Goal: Information Seeking & Learning: Check status

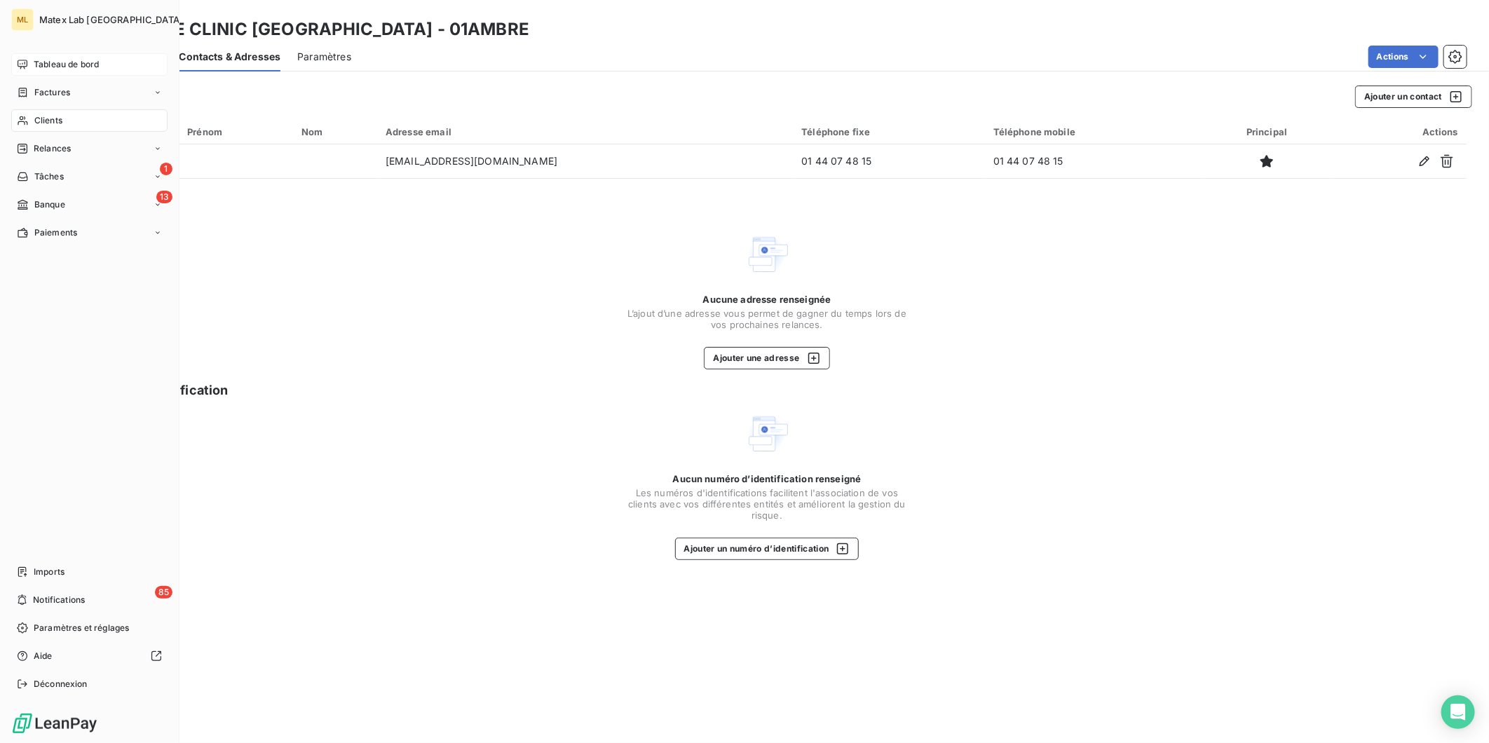
click at [65, 57] on div "Tableau de bord" at bounding box center [89, 64] width 156 height 22
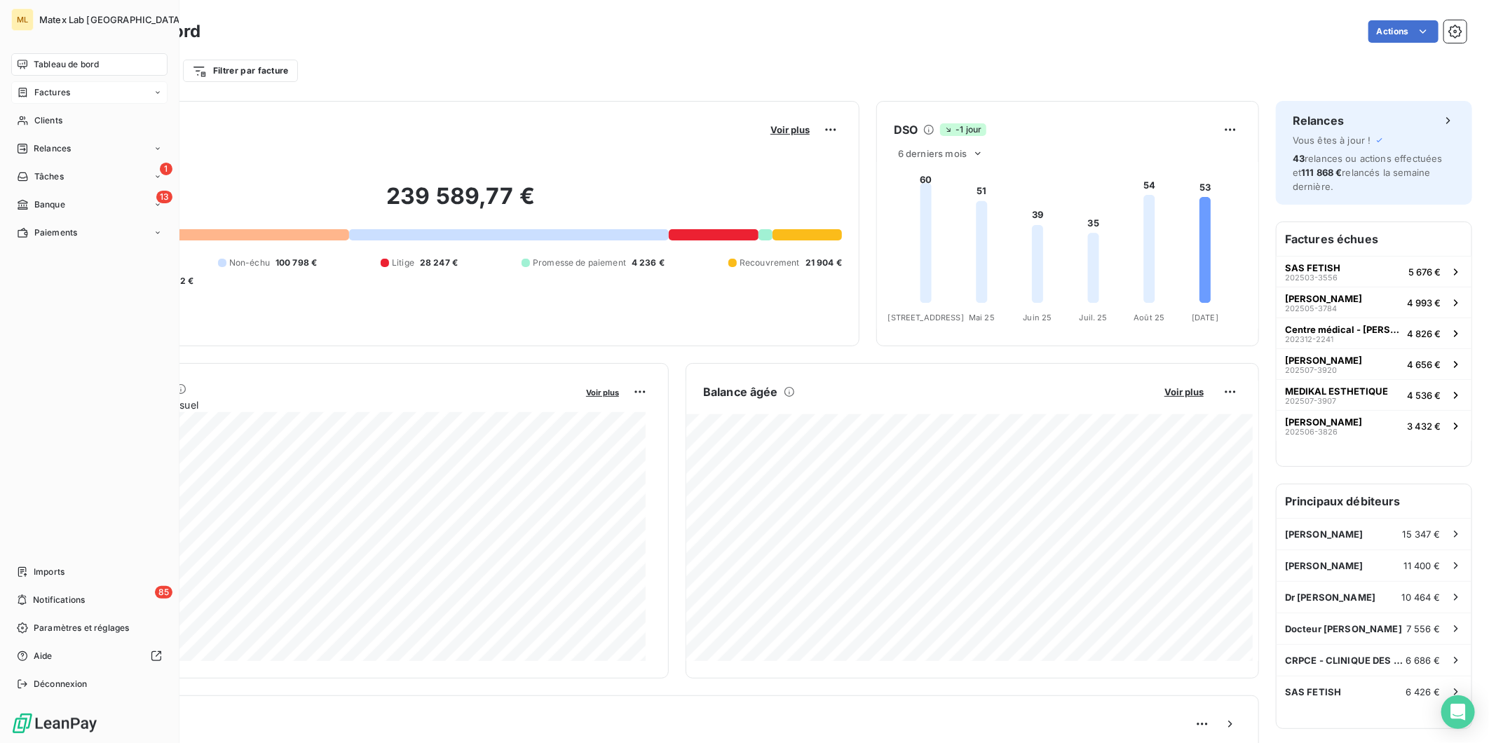
click at [79, 91] on div "Factures" at bounding box center [89, 92] width 156 height 22
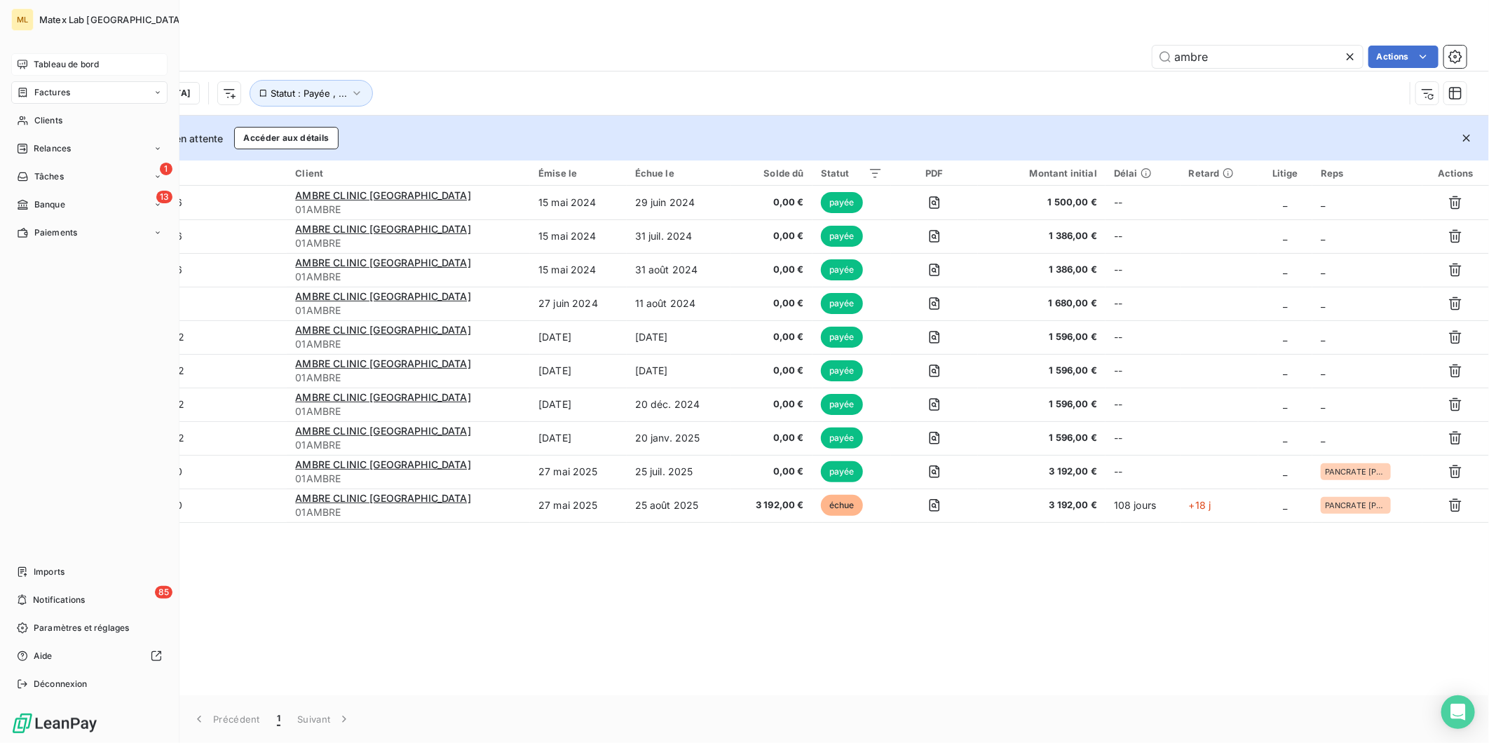
click at [87, 66] on span "Tableau de bord" at bounding box center [66, 64] width 65 height 13
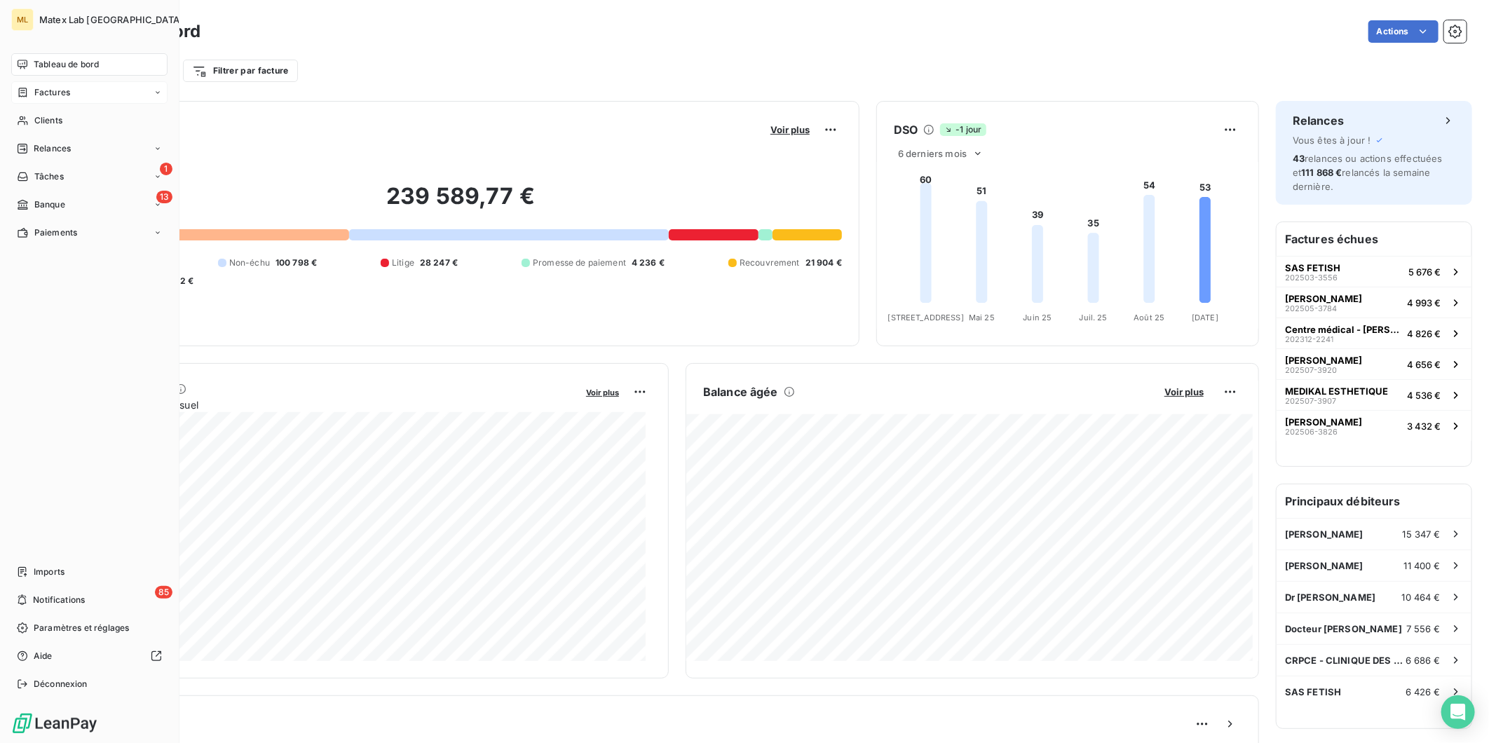
click at [69, 92] on span "Factures" at bounding box center [52, 92] width 36 height 13
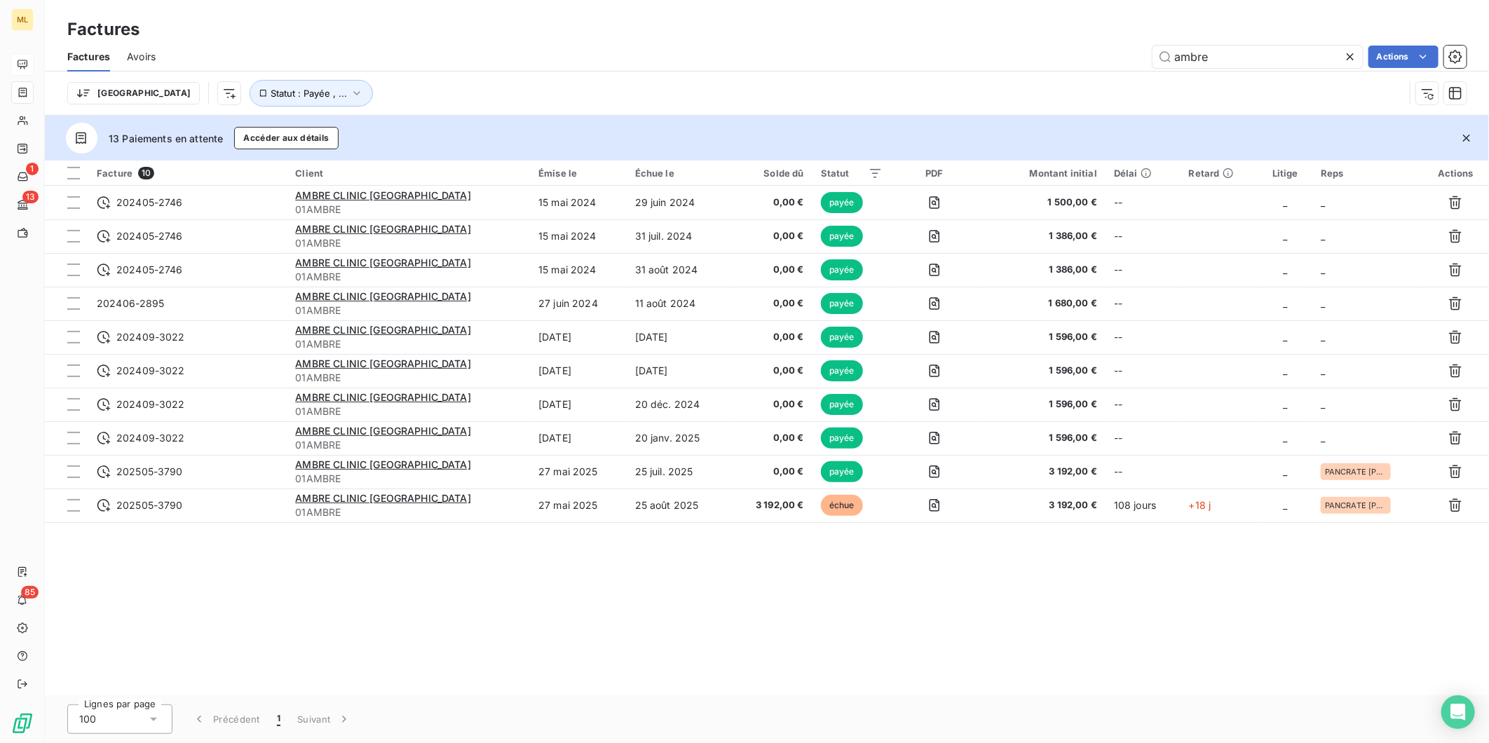
click at [1352, 57] on icon at bounding box center [1350, 57] width 14 height 14
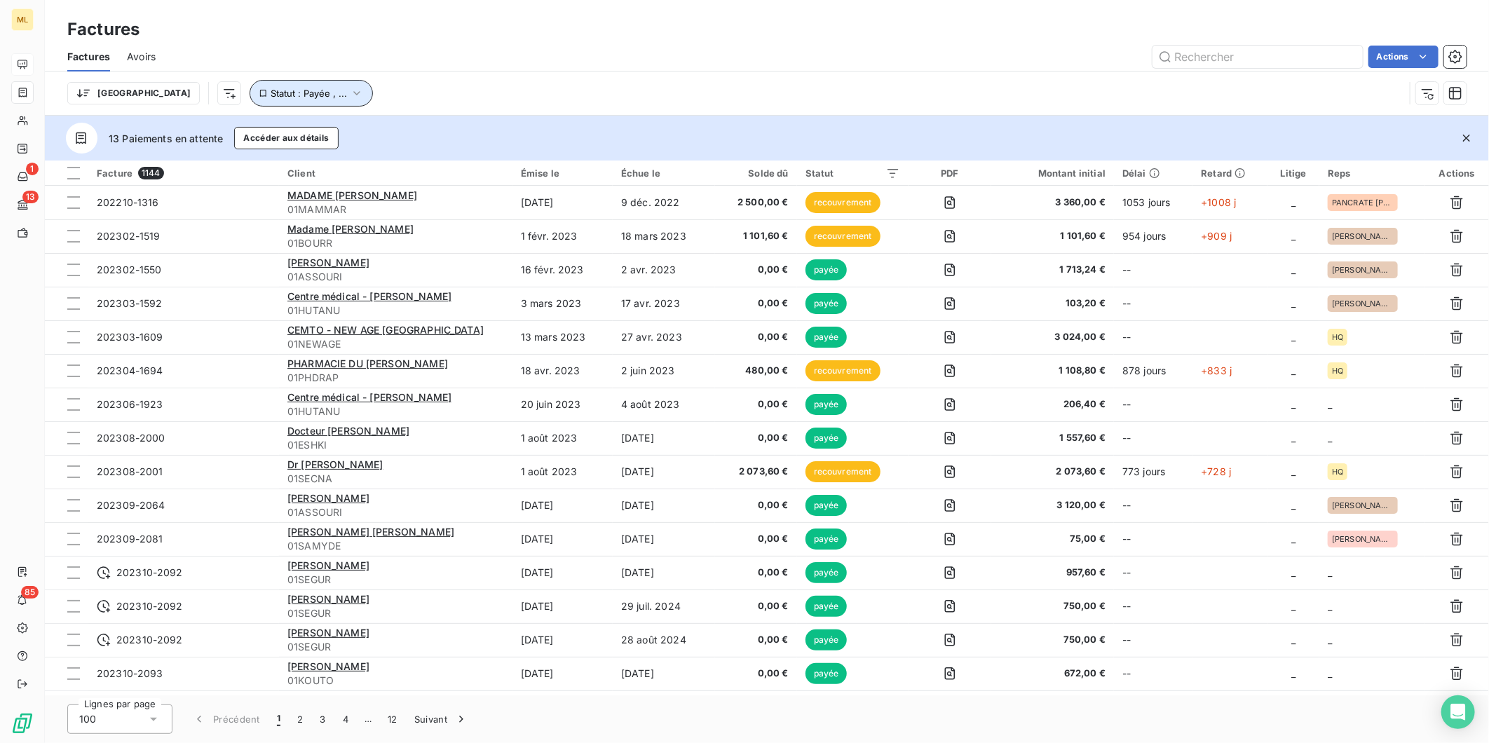
click at [350, 89] on icon "button" at bounding box center [357, 93] width 14 height 14
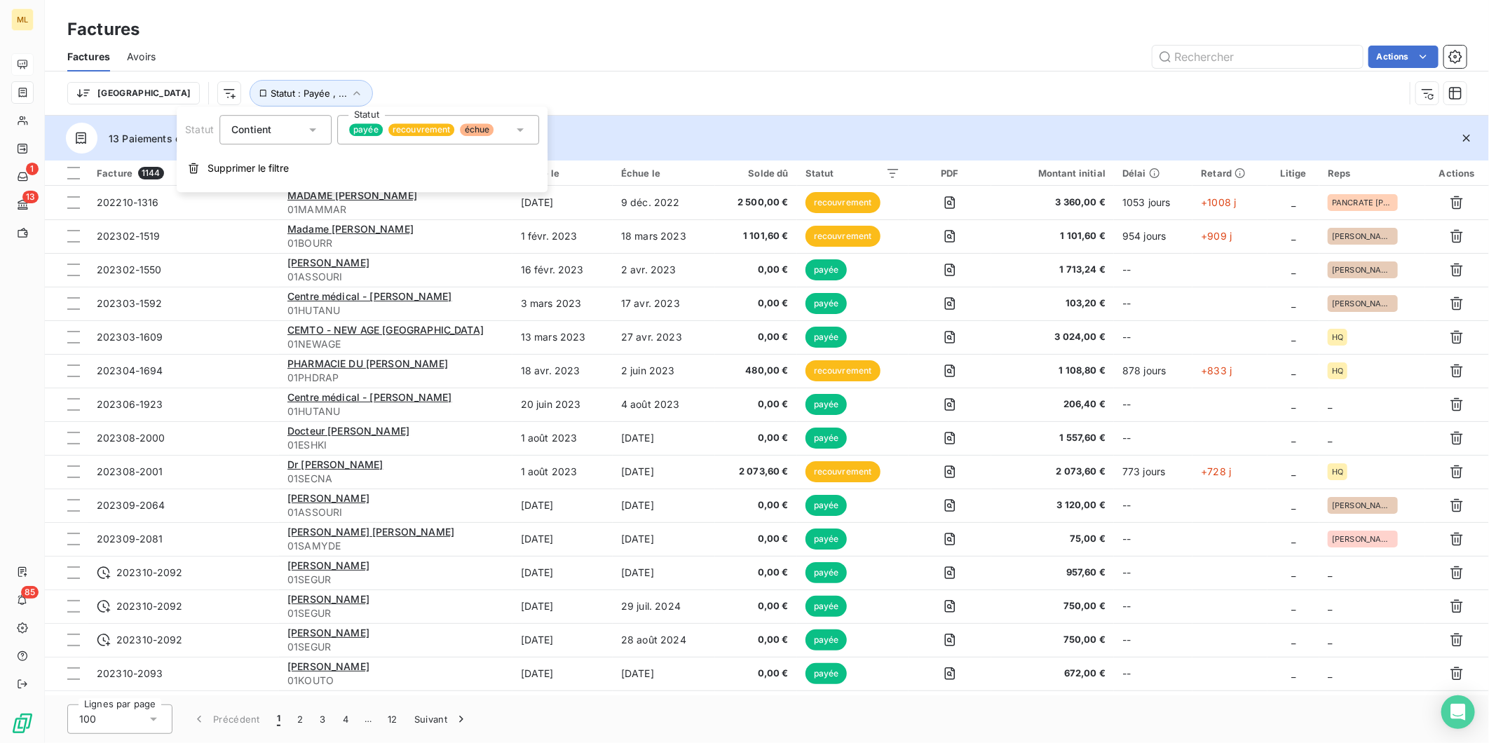
click at [509, 126] on div "payée recouvrement échue" at bounding box center [438, 129] width 202 height 29
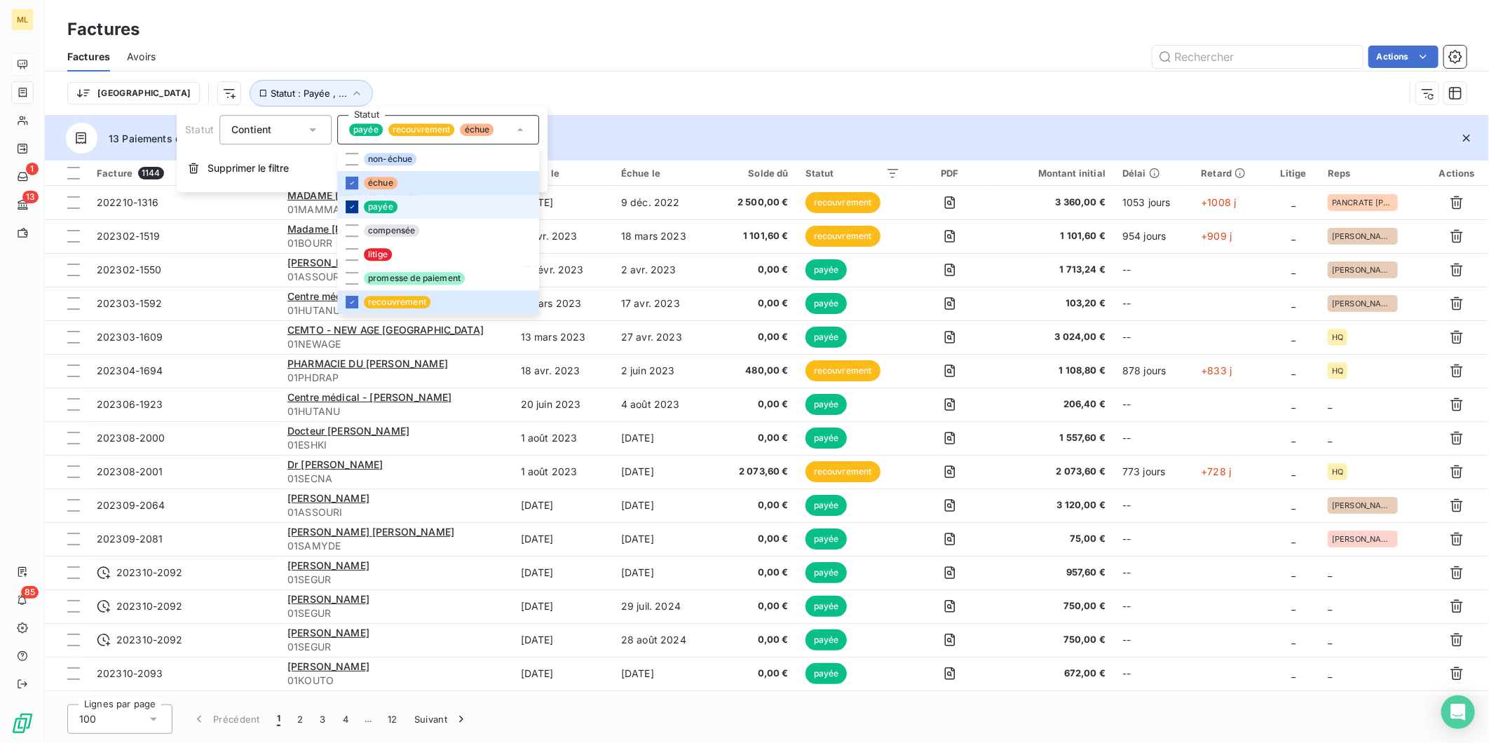
click at [348, 207] on icon at bounding box center [352, 207] width 8 height 8
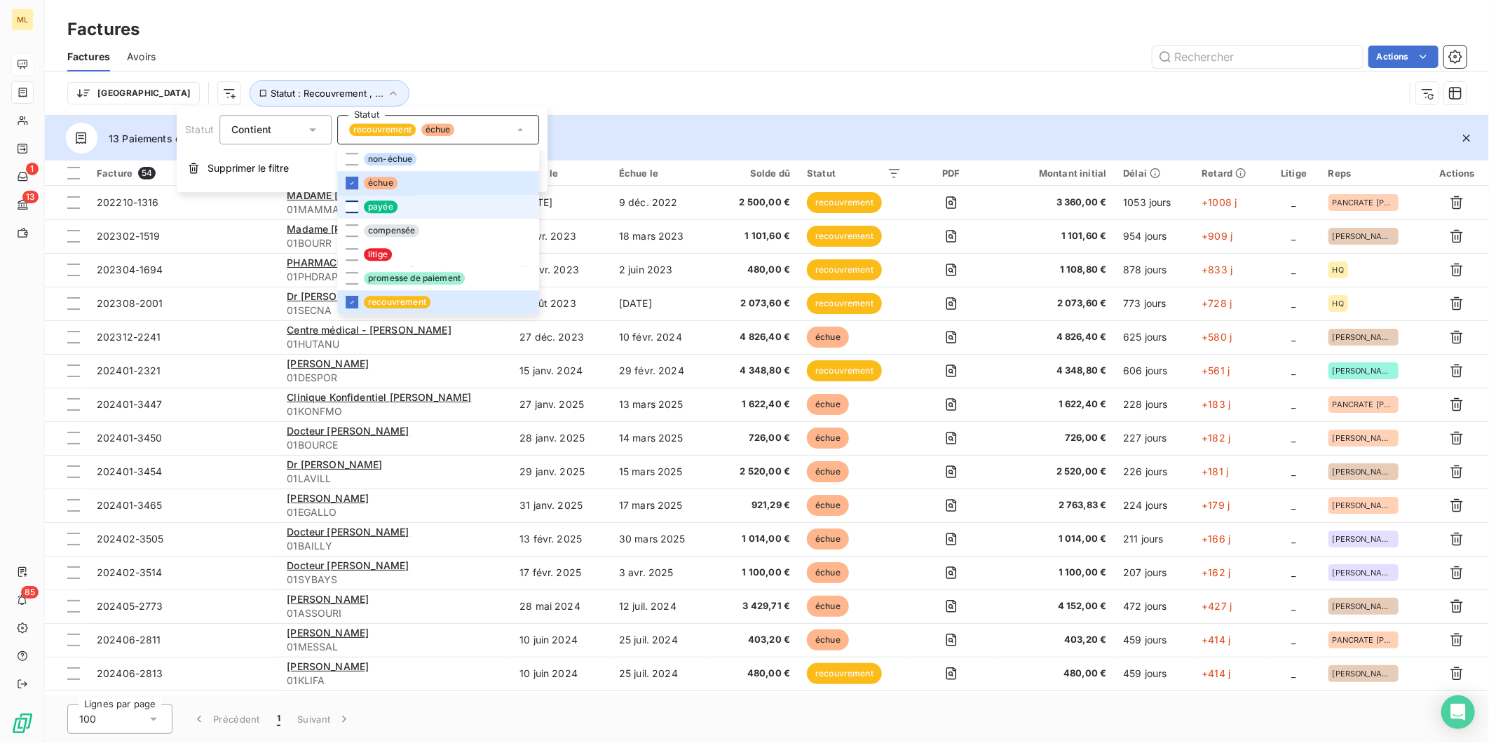
click at [756, 80] on div "Trier Statut : Recouvrement , ..." at bounding box center [735, 93] width 1337 height 27
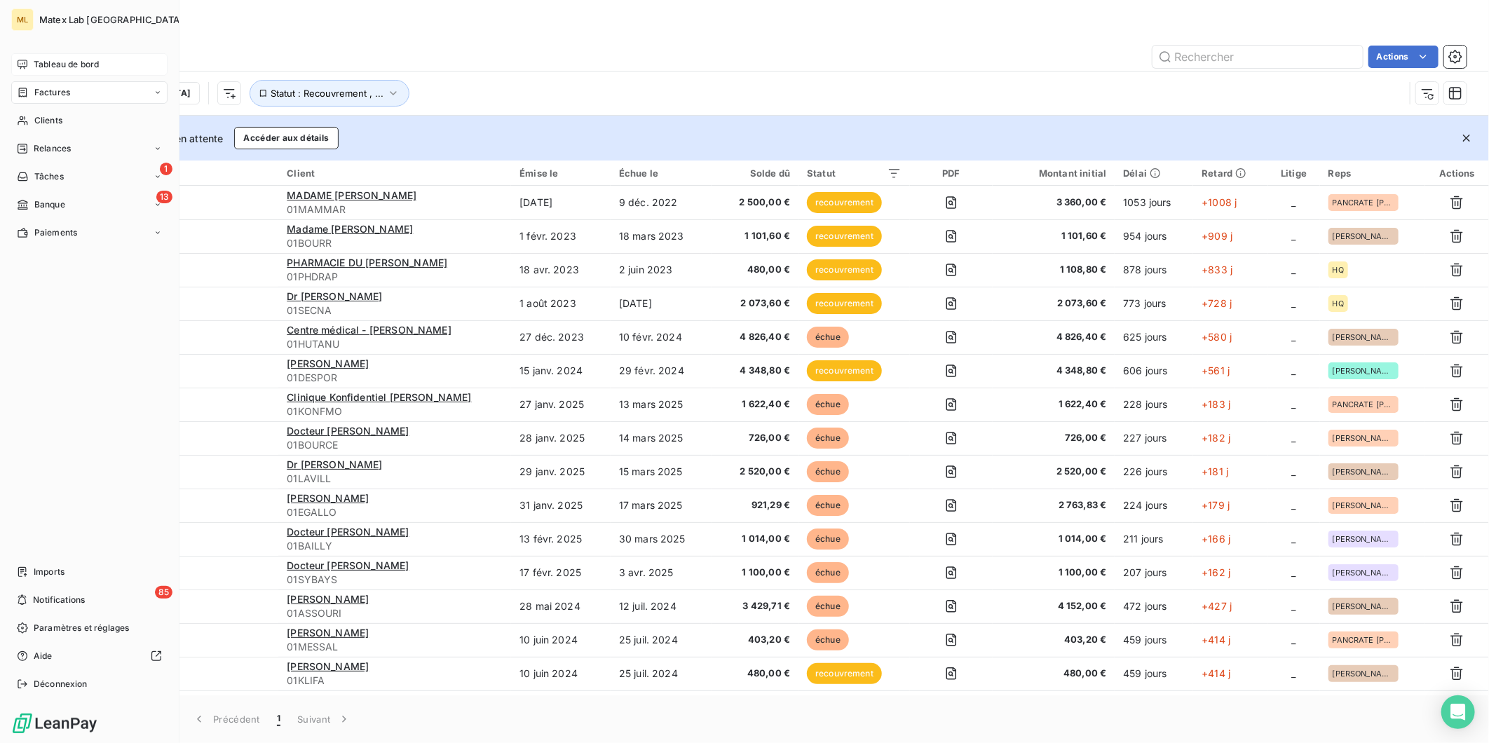
click at [67, 95] on span "Factures" at bounding box center [52, 92] width 36 height 13
click at [50, 58] on span "Tableau de bord" at bounding box center [66, 64] width 65 height 13
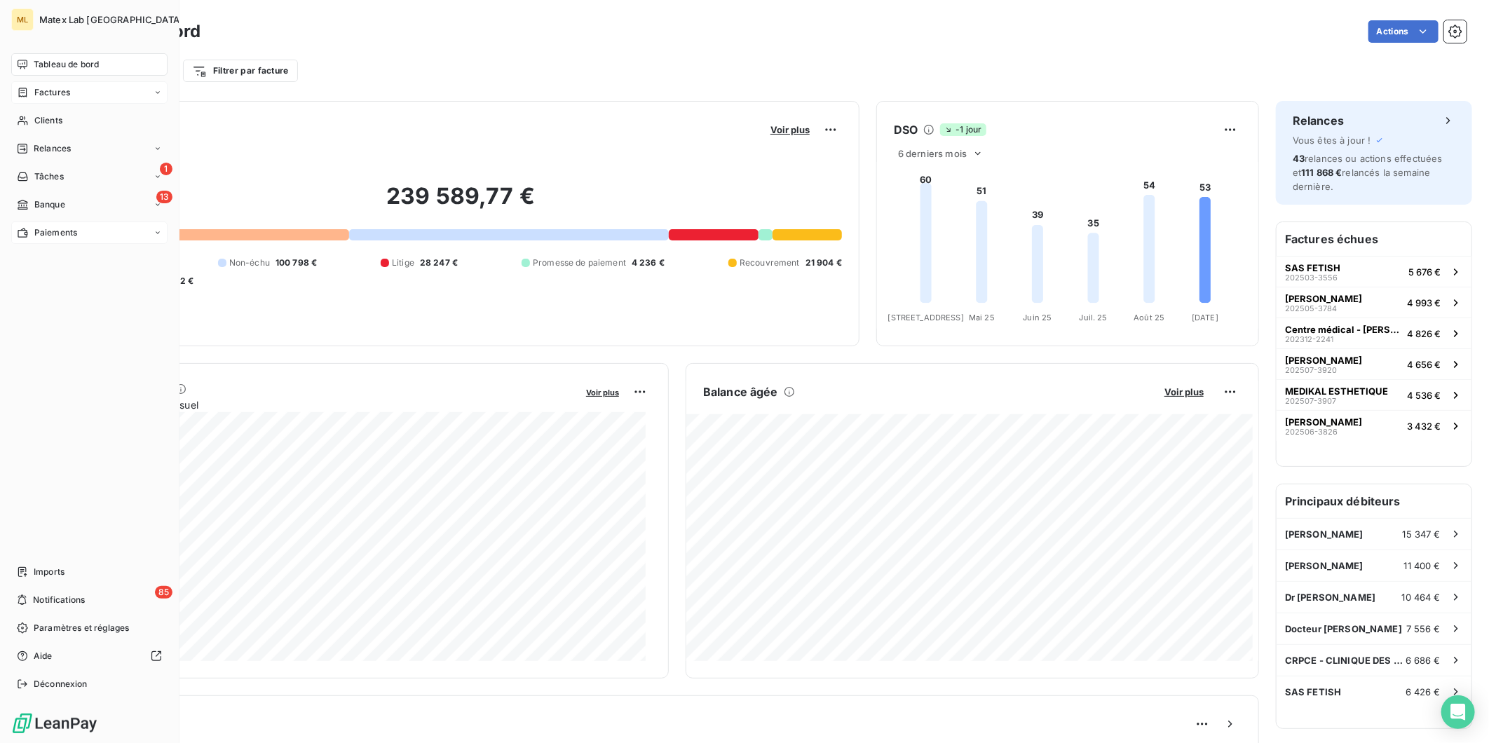
click at [39, 229] on span "Paiements" at bounding box center [55, 232] width 43 height 13
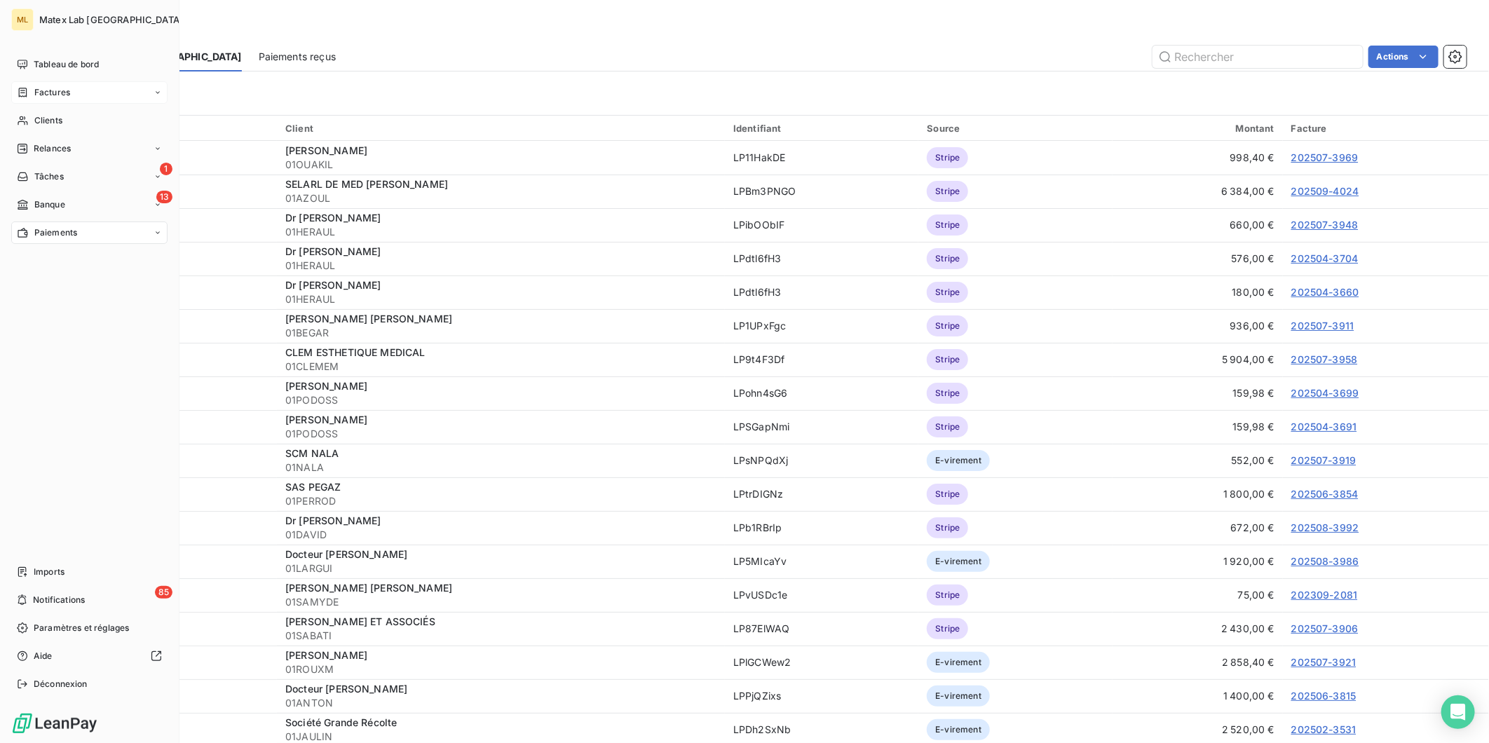
click at [36, 89] on span "Factures" at bounding box center [52, 92] width 36 height 13
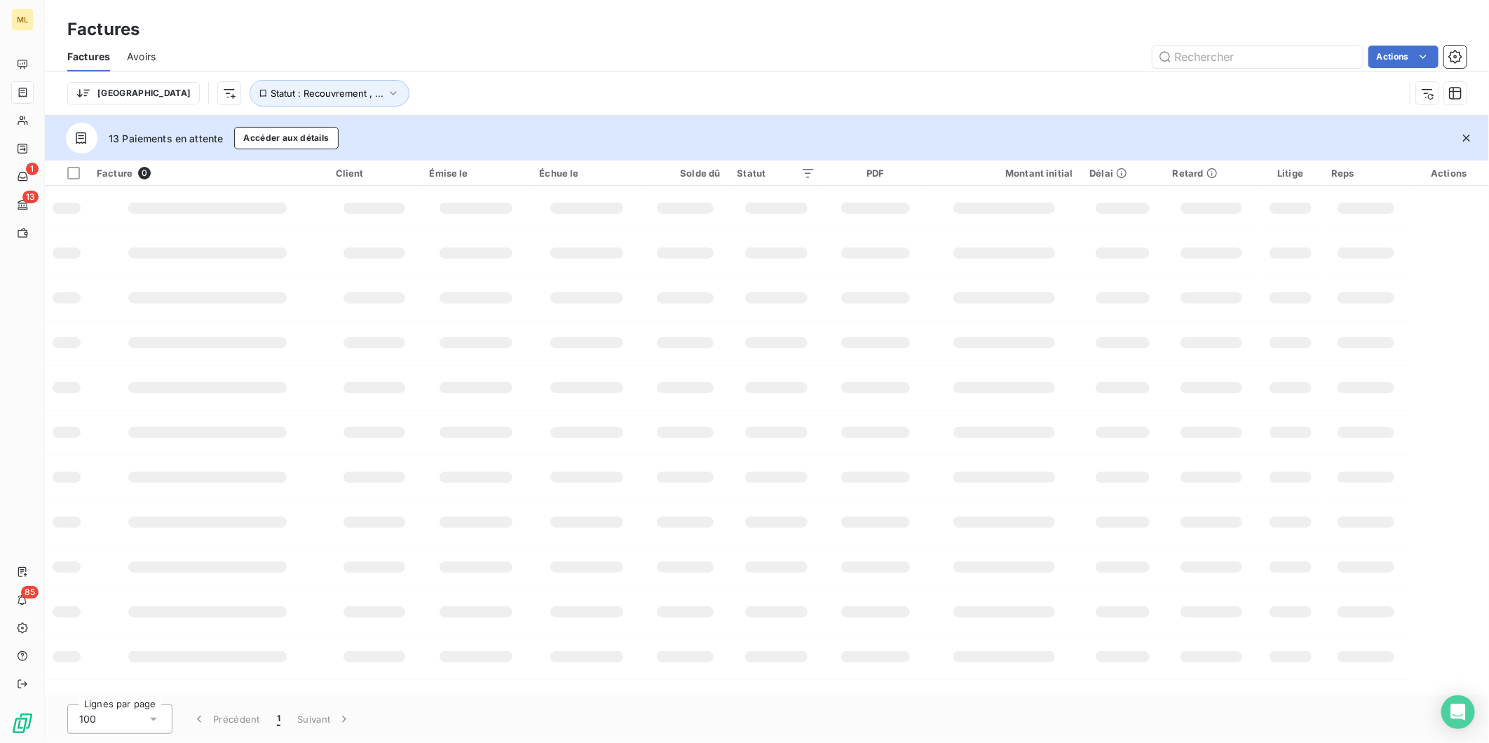
click at [1221, 62] on input "text" at bounding box center [1258, 57] width 210 height 22
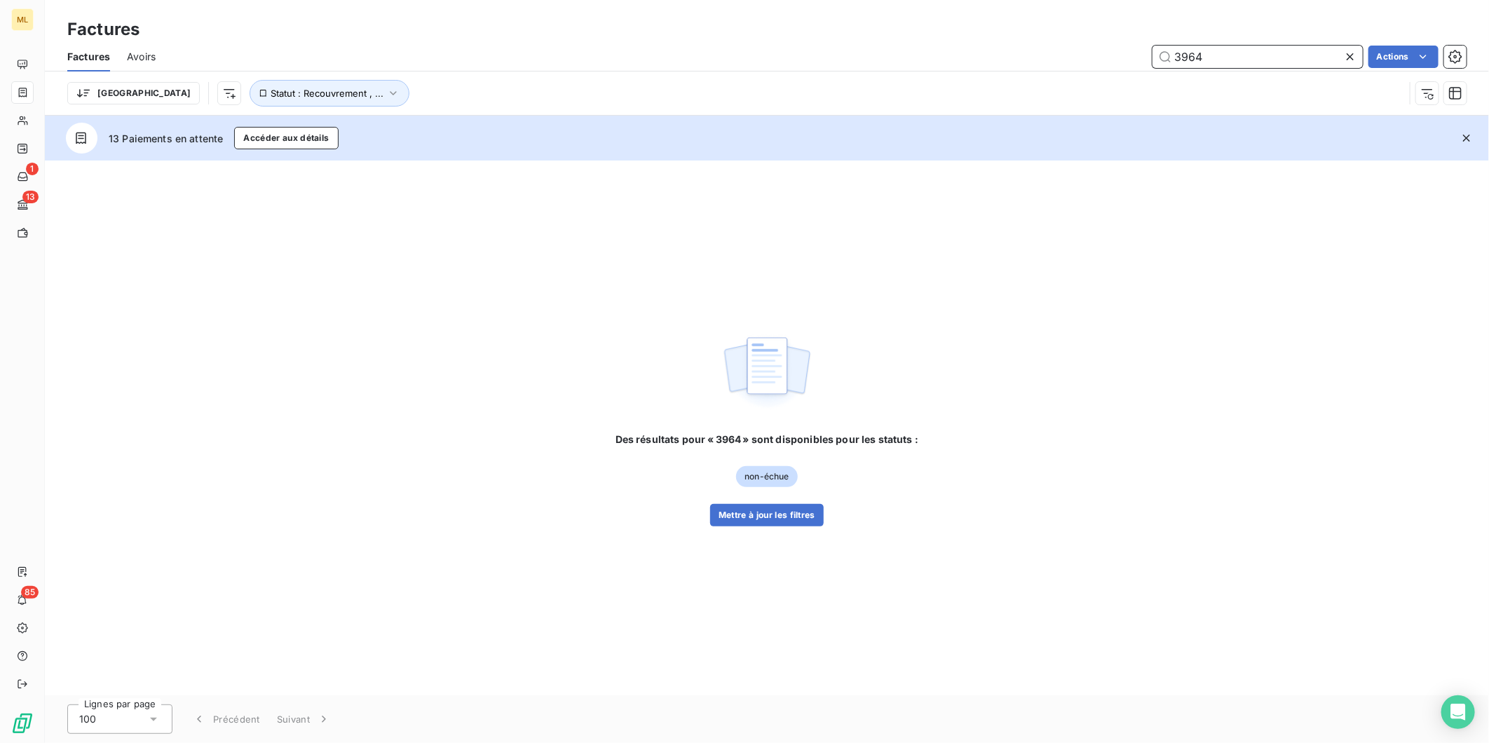
drag, startPoint x: 1206, startPoint y: 58, endPoint x: 1161, endPoint y: 60, distance: 44.9
click at [1162, 60] on input "3964" at bounding box center [1258, 57] width 210 height 22
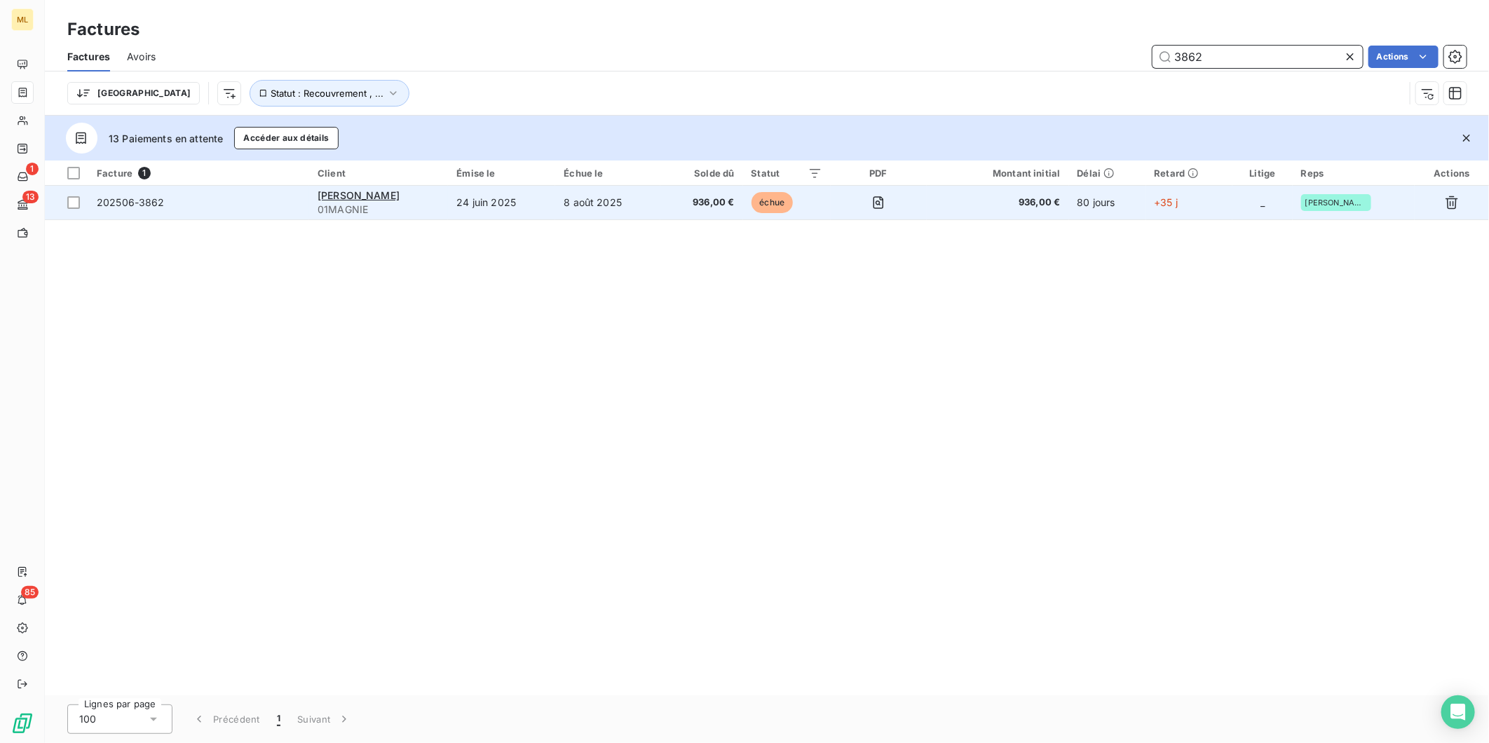
type input "3862"
click at [555, 200] on td "24 juin 2025" at bounding box center [501, 203] width 107 height 34
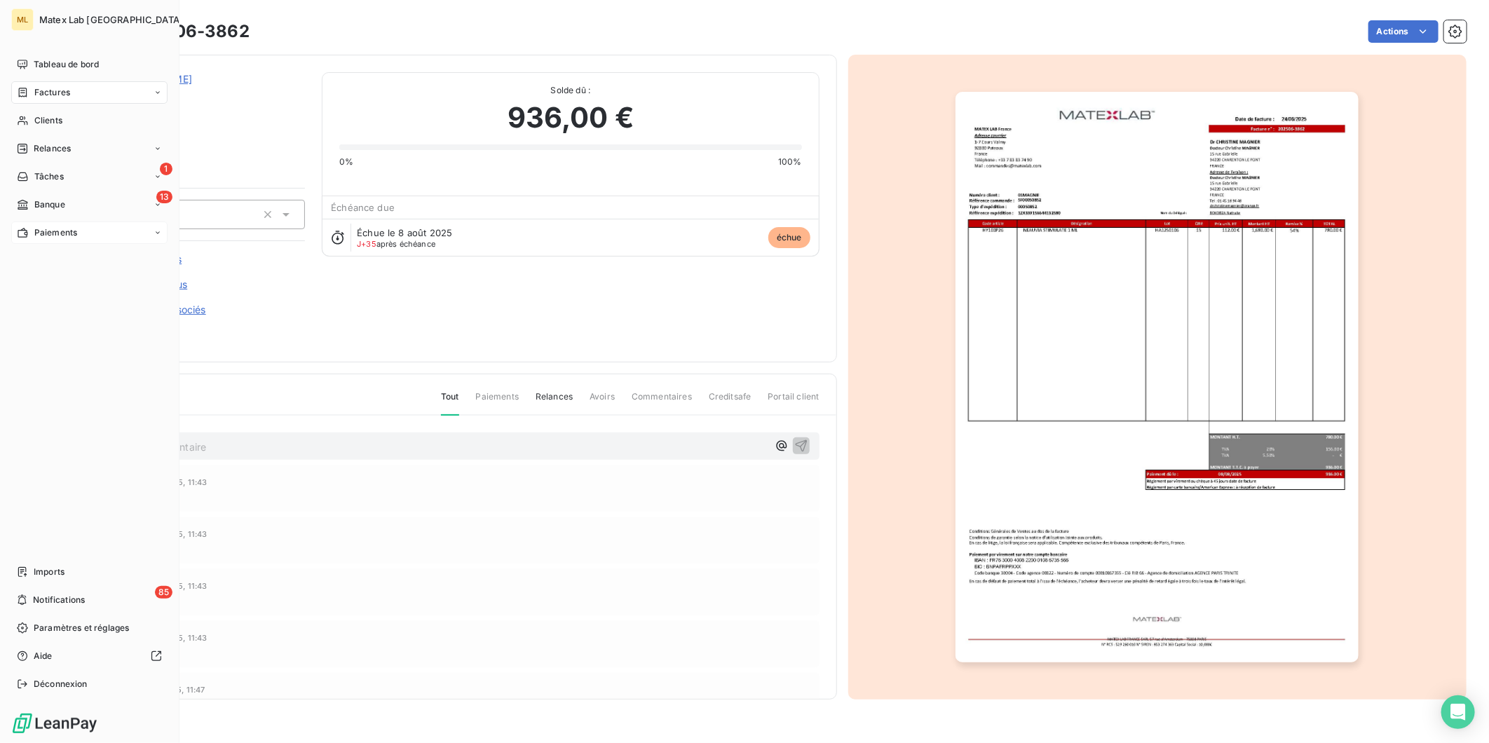
click at [57, 235] on span "Paiements" at bounding box center [55, 232] width 43 height 13
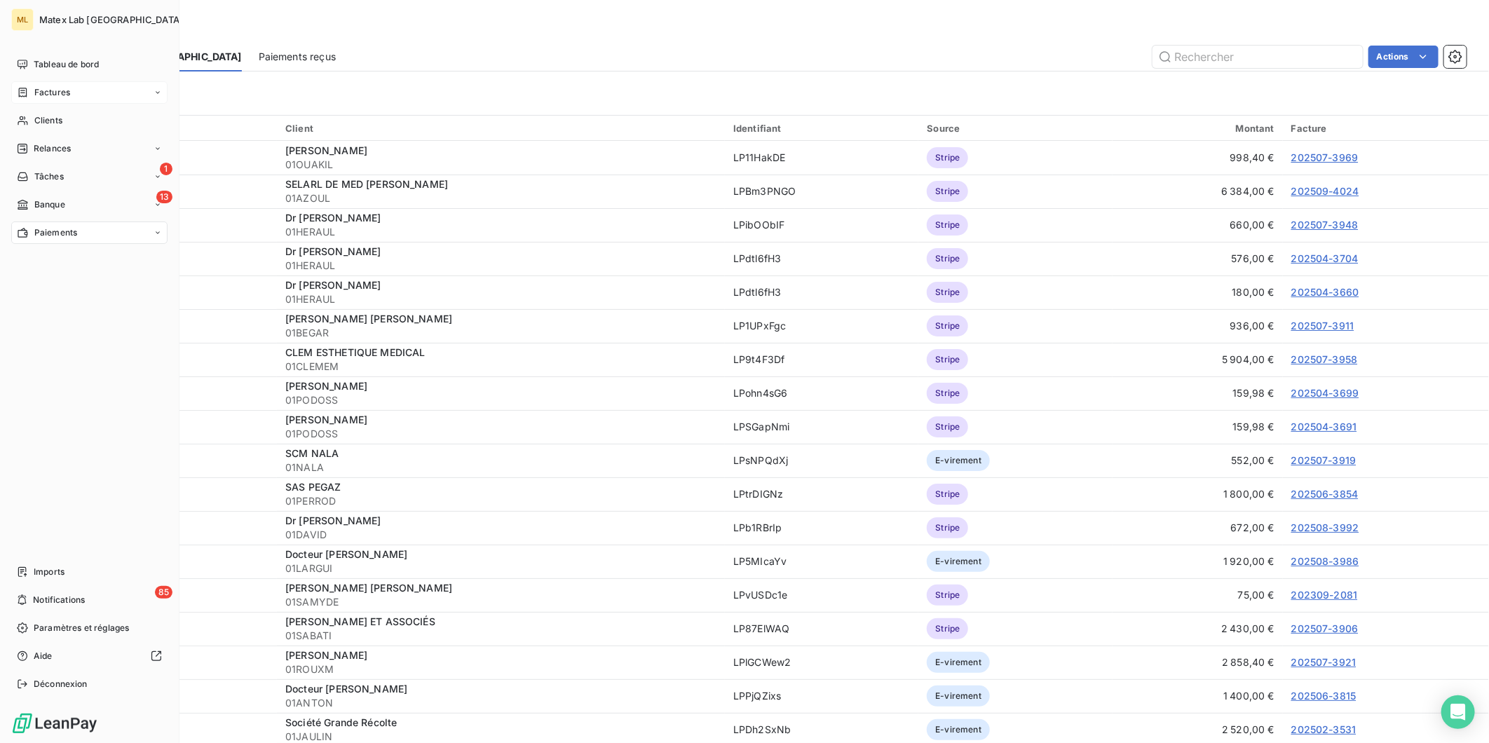
click at [58, 88] on span "Factures" at bounding box center [52, 92] width 36 height 13
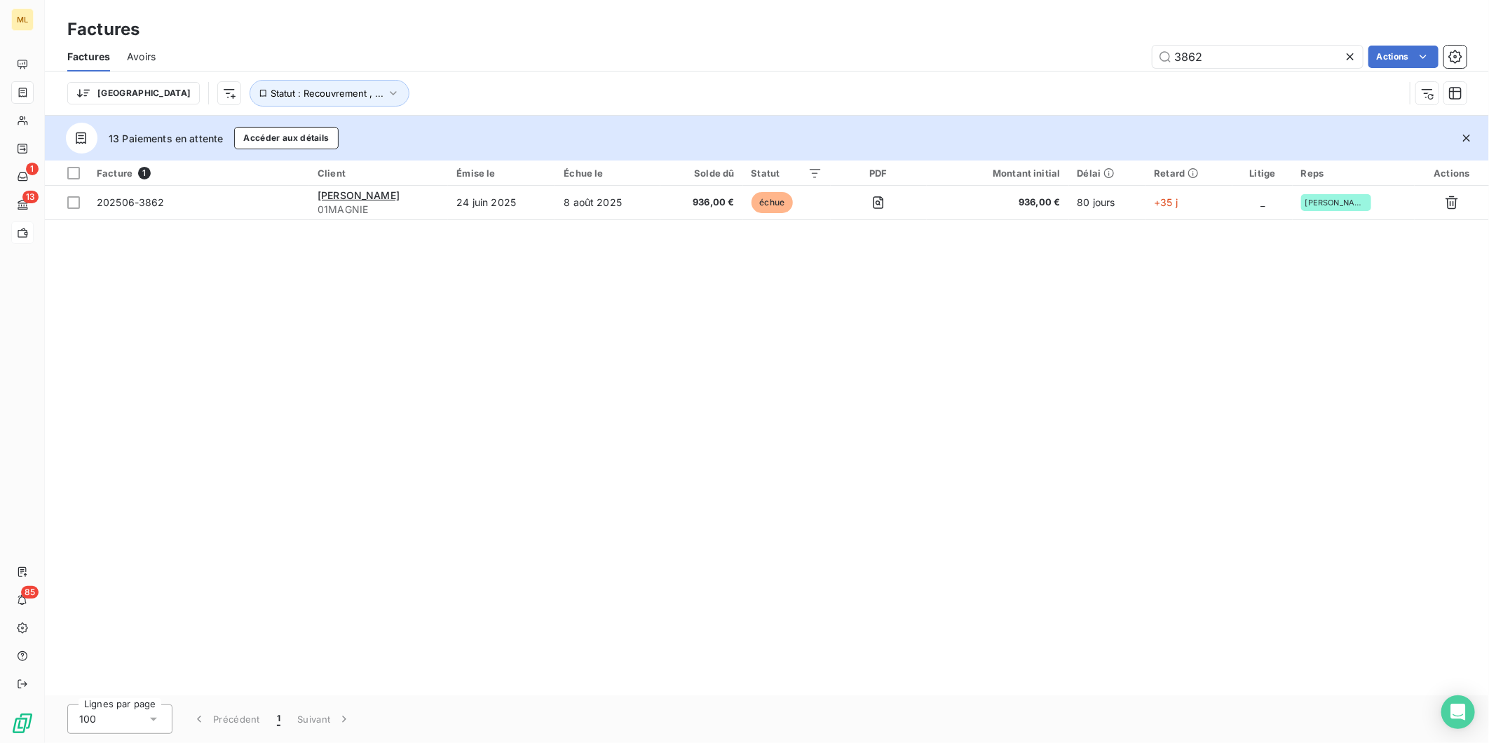
drag, startPoint x: 1213, startPoint y: 54, endPoint x: 1090, endPoint y: 57, distance: 122.7
click at [1090, 57] on div "3862 Actions" at bounding box center [819, 57] width 1294 height 22
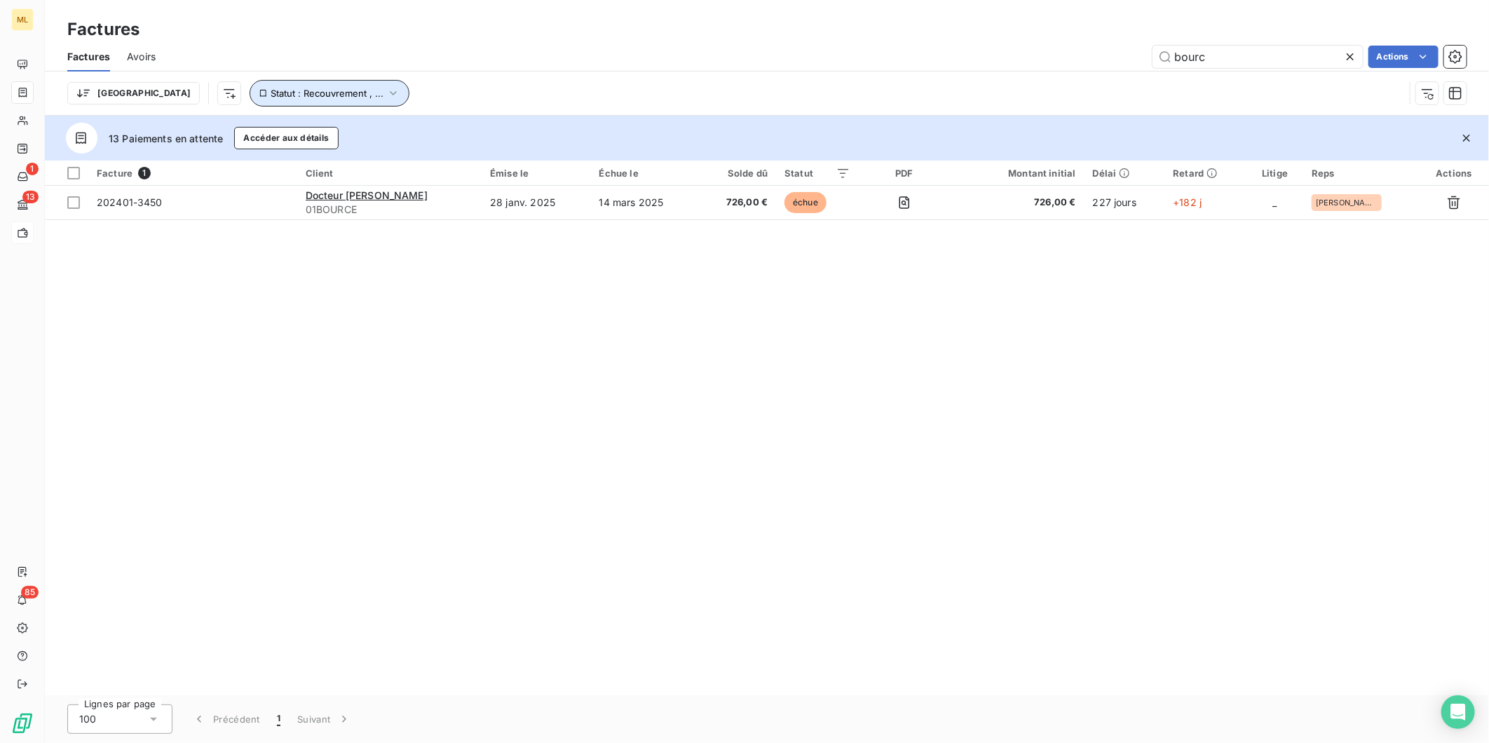
click at [271, 89] on span "Statut : Recouvrement , ..." at bounding box center [327, 93] width 113 height 11
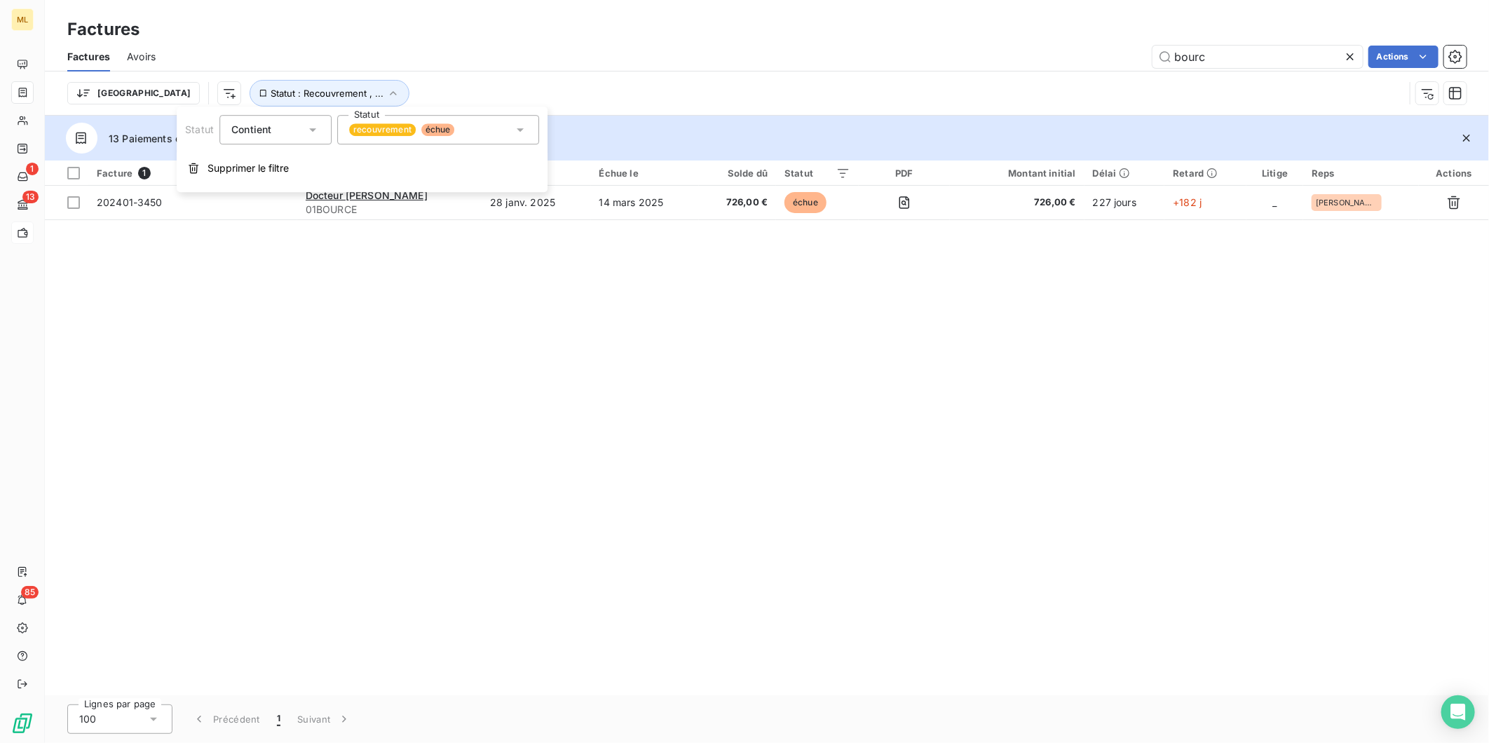
click at [446, 127] on span "échue" at bounding box center [438, 129] width 34 height 13
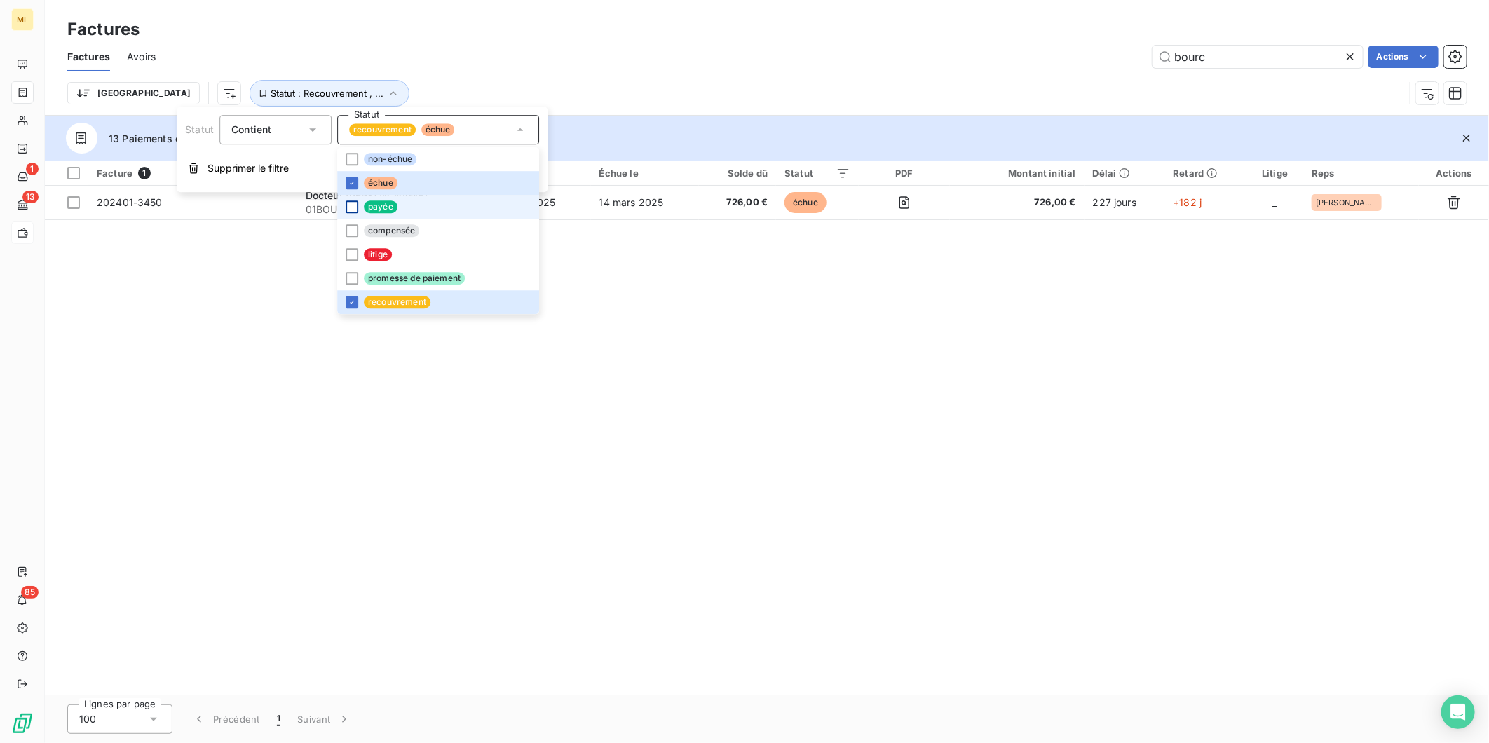
click at [348, 207] on div at bounding box center [352, 207] width 13 height 13
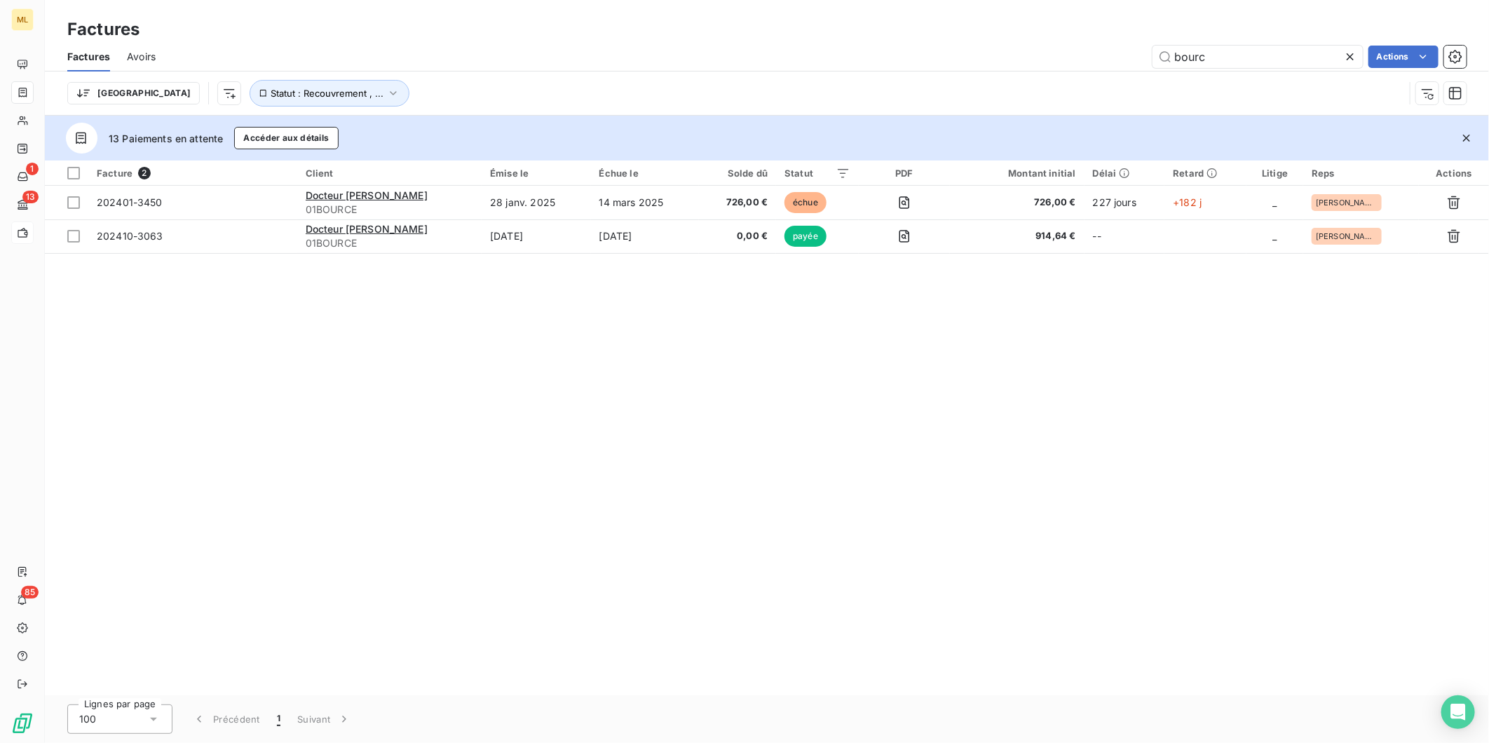
click at [653, 351] on div "Facture 2 Client Émise le Échue le Solde dû Statut PDF Montant initial Délai Re…" at bounding box center [767, 428] width 1444 height 535
drag, startPoint x: 1233, startPoint y: 53, endPoint x: 1146, endPoint y: 57, distance: 86.4
click at [1146, 57] on div "bourc Actions" at bounding box center [819, 57] width 1294 height 22
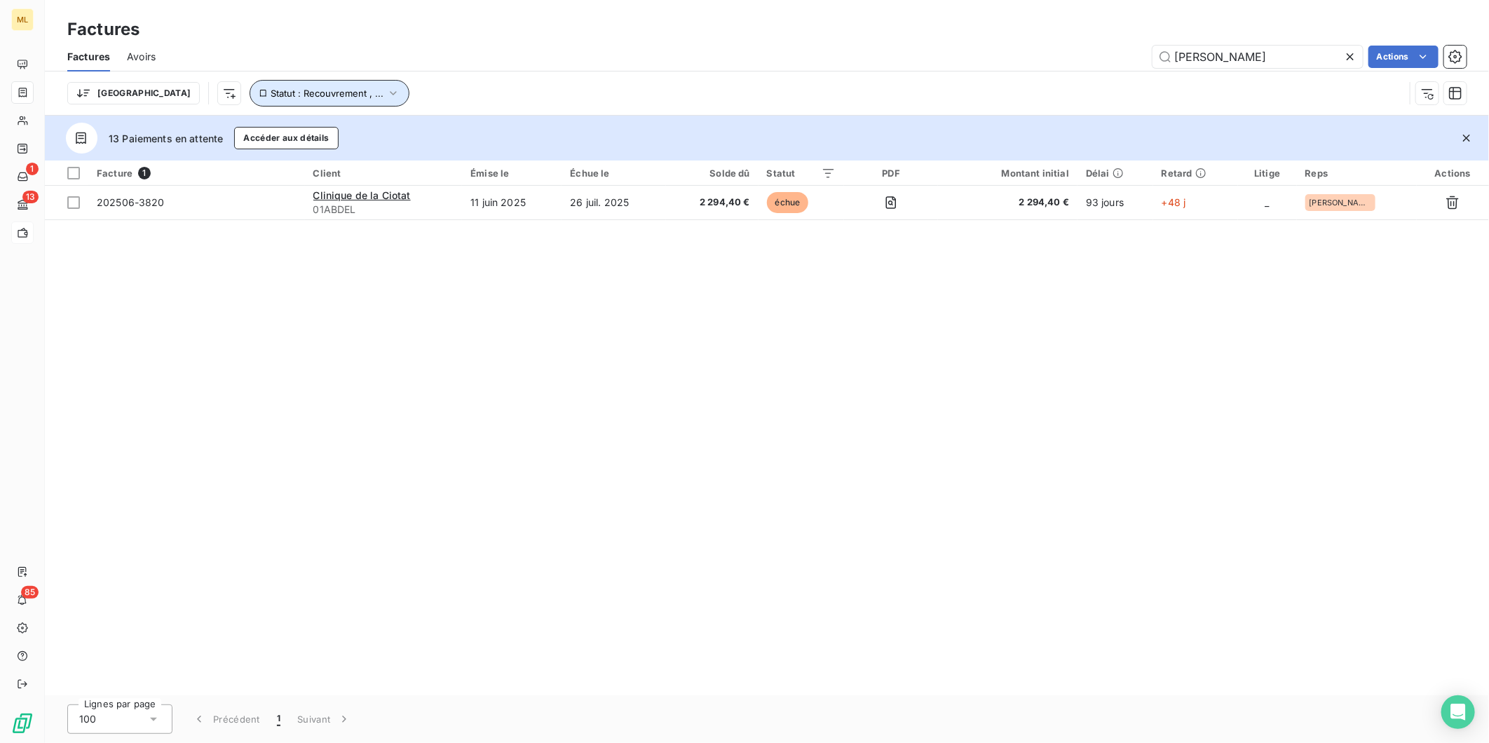
click at [302, 96] on span "Statut : Recouvrement , ..." at bounding box center [327, 93] width 113 height 11
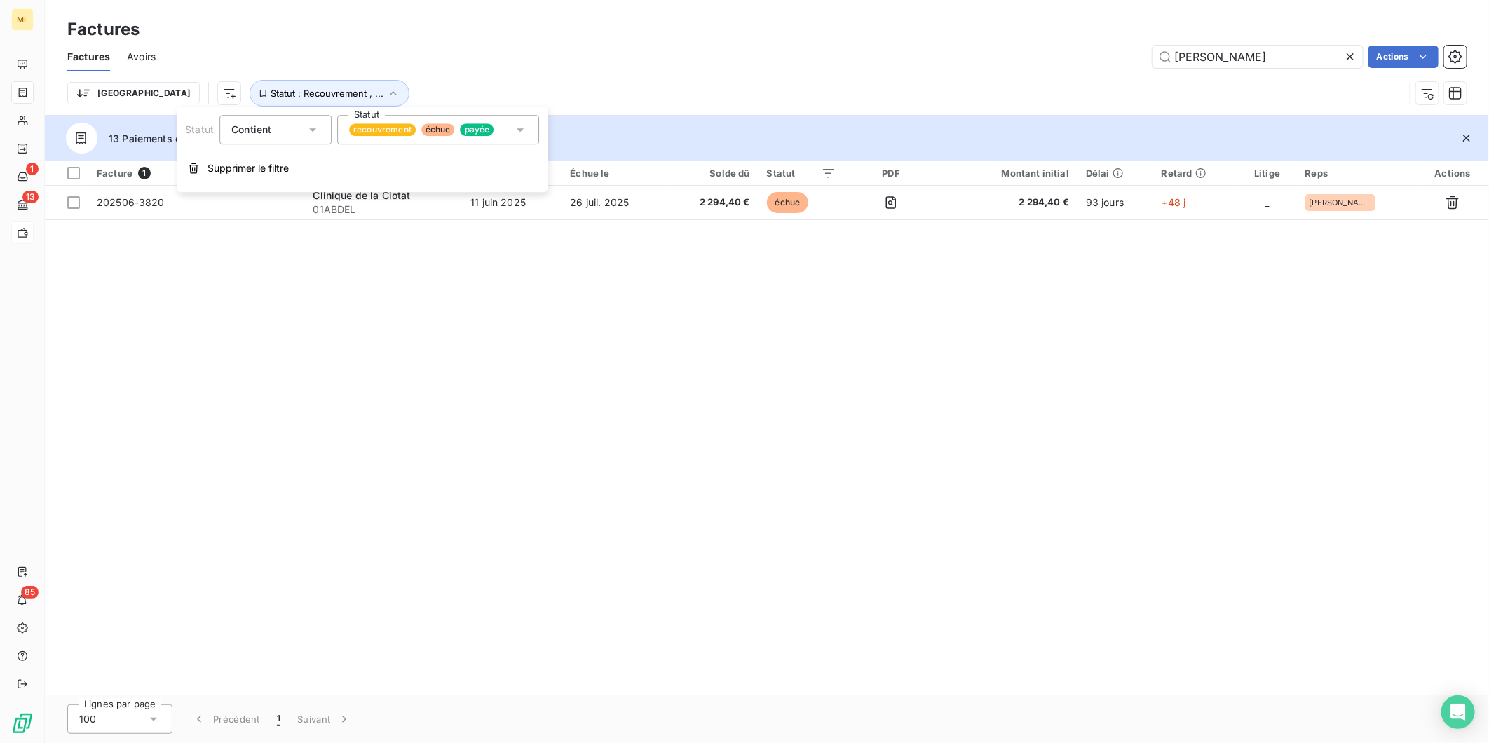
click at [453, 118] on div "recouvrement échue payée" at bounding box center [438, 129] width 202 height 29
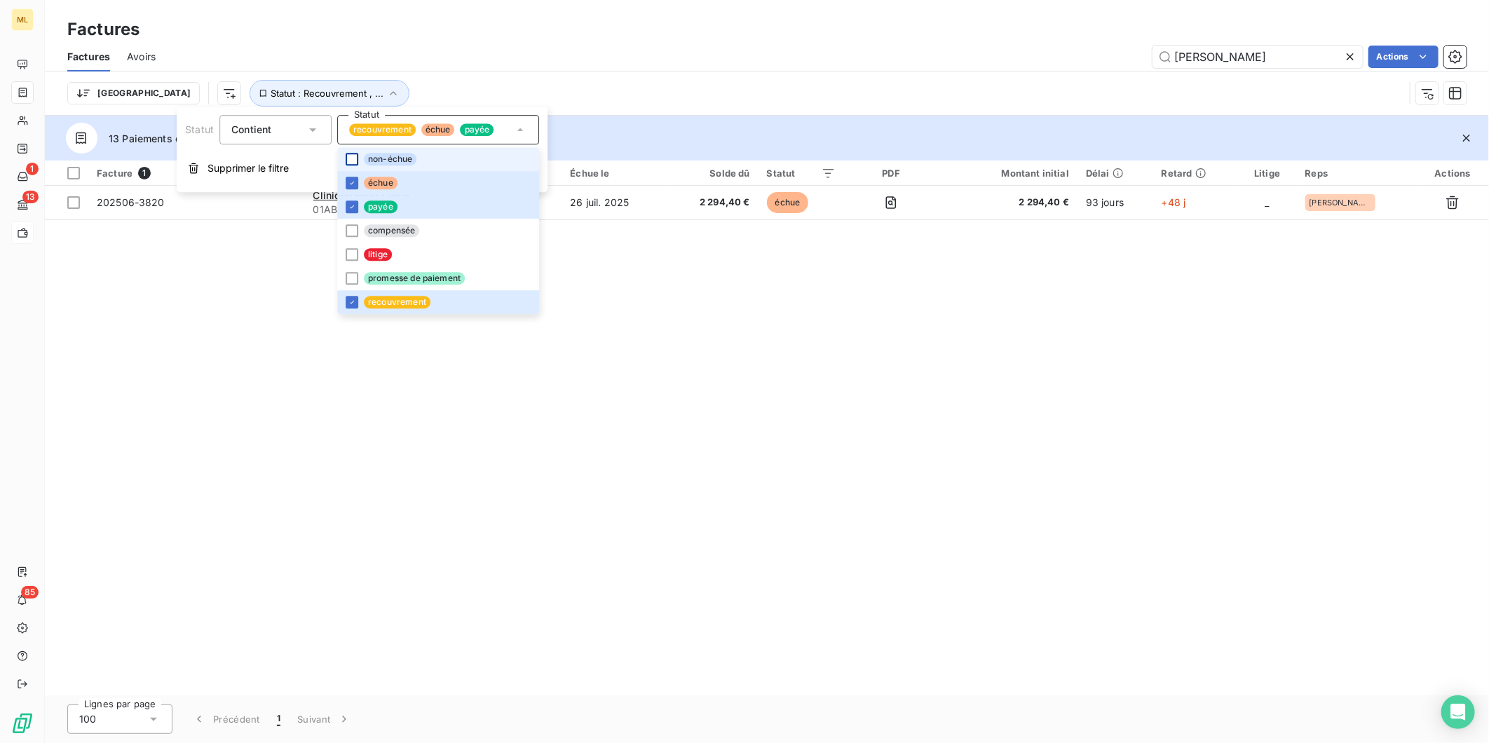
click at [358, 156] on div at bounding box center [352, 159] width 13 height 13
click at [358, 272] on li "promesse de paiement" at bounding box center [438, 278] width 202 height 24
click at [555, 305] on div "Facture 1 Client Émise le Échue le Solde dû Statut PDF Montant initial Délai Re…" at bounding box center [767, 428] width 1444 height 535
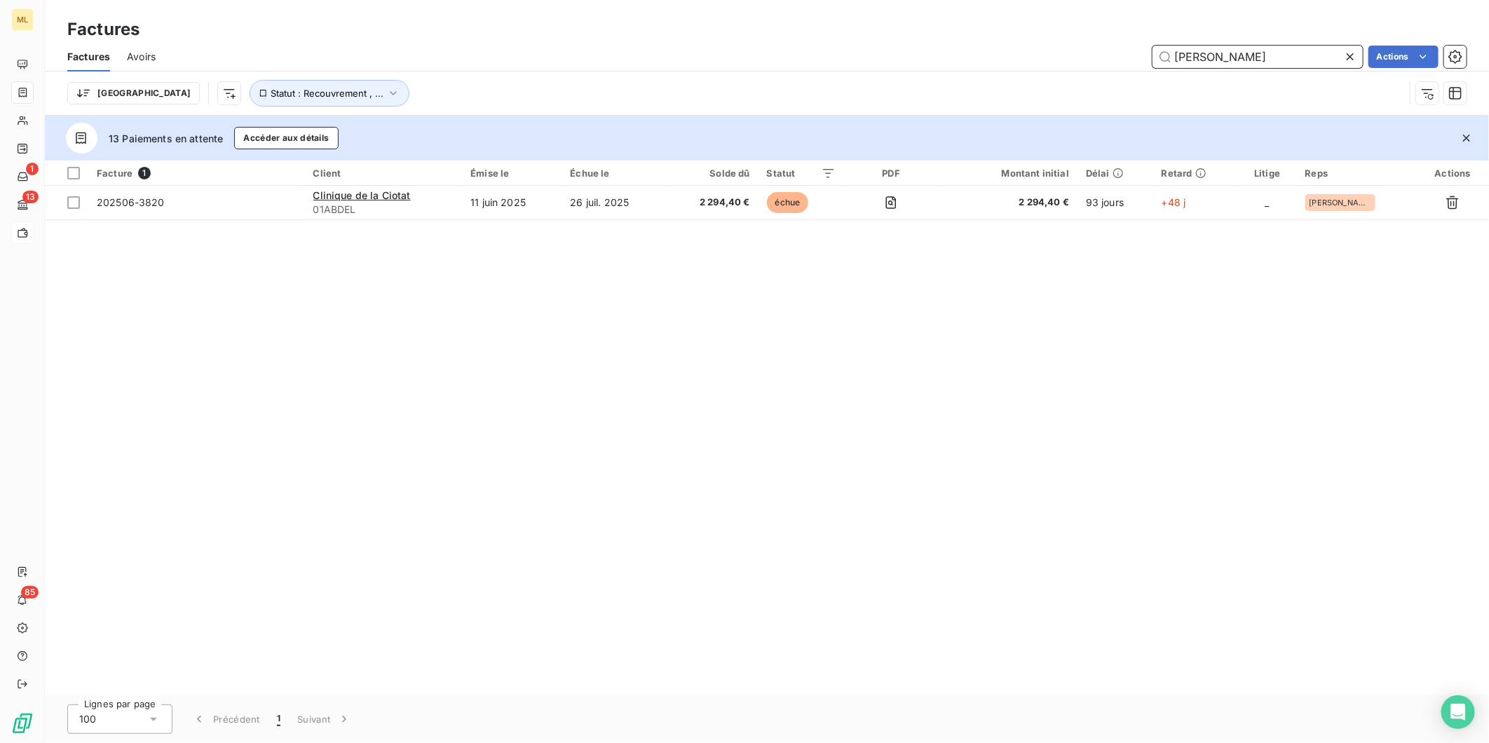
drag, startPoint x: 1223, startPoint y: 66, endPoint x: 1140, endPoint y: 55, distance: 84.2
click at [1140, 55] on div "[PERSON_NAME] Actions" at bounding box center [819, 57] width 1294 height 22
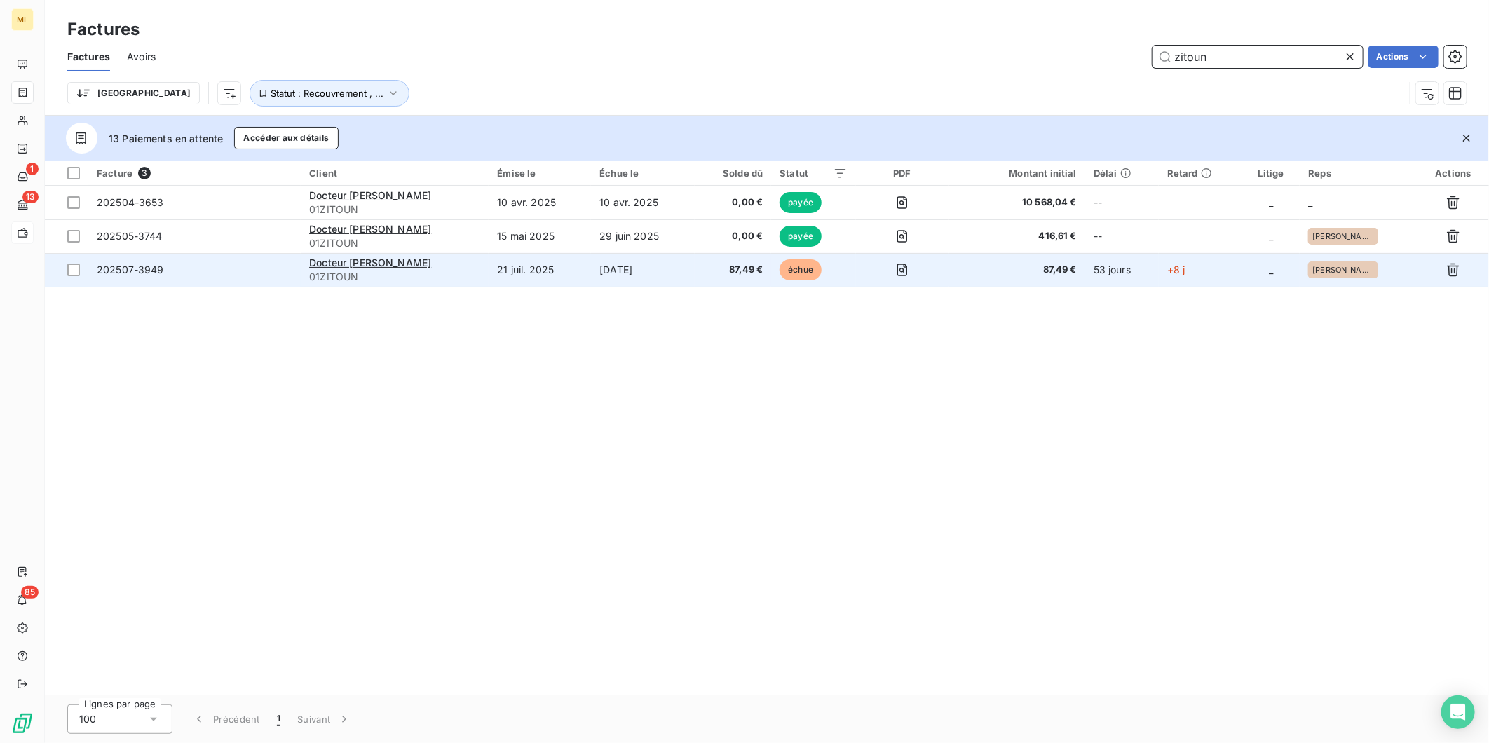
type input "zitoun"
click at [653, 268] on td "[DATE]" at bounding box center [642, 270] width 103 height 34
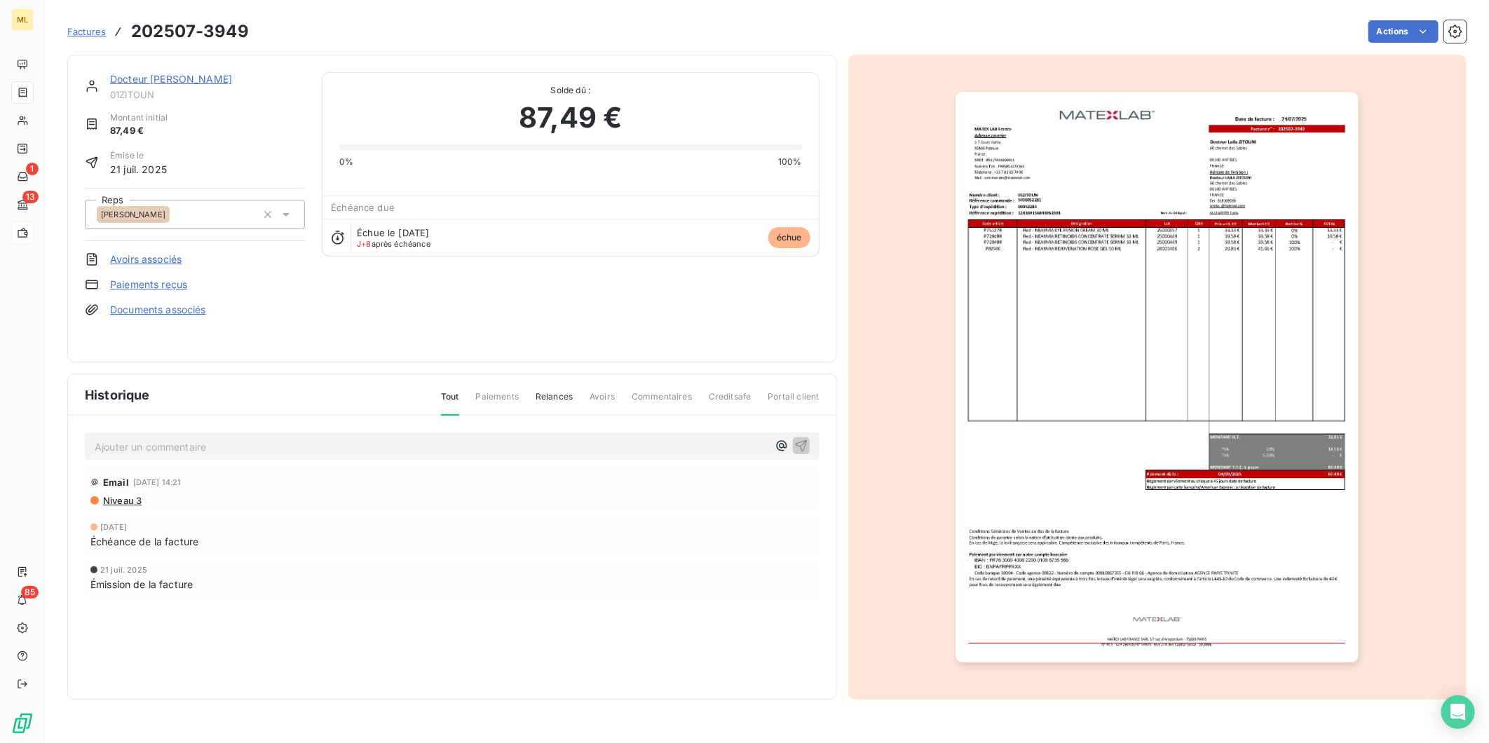
click at [1137, 328] on img "button" at bounding box center [1157, 377] width 403 height 571
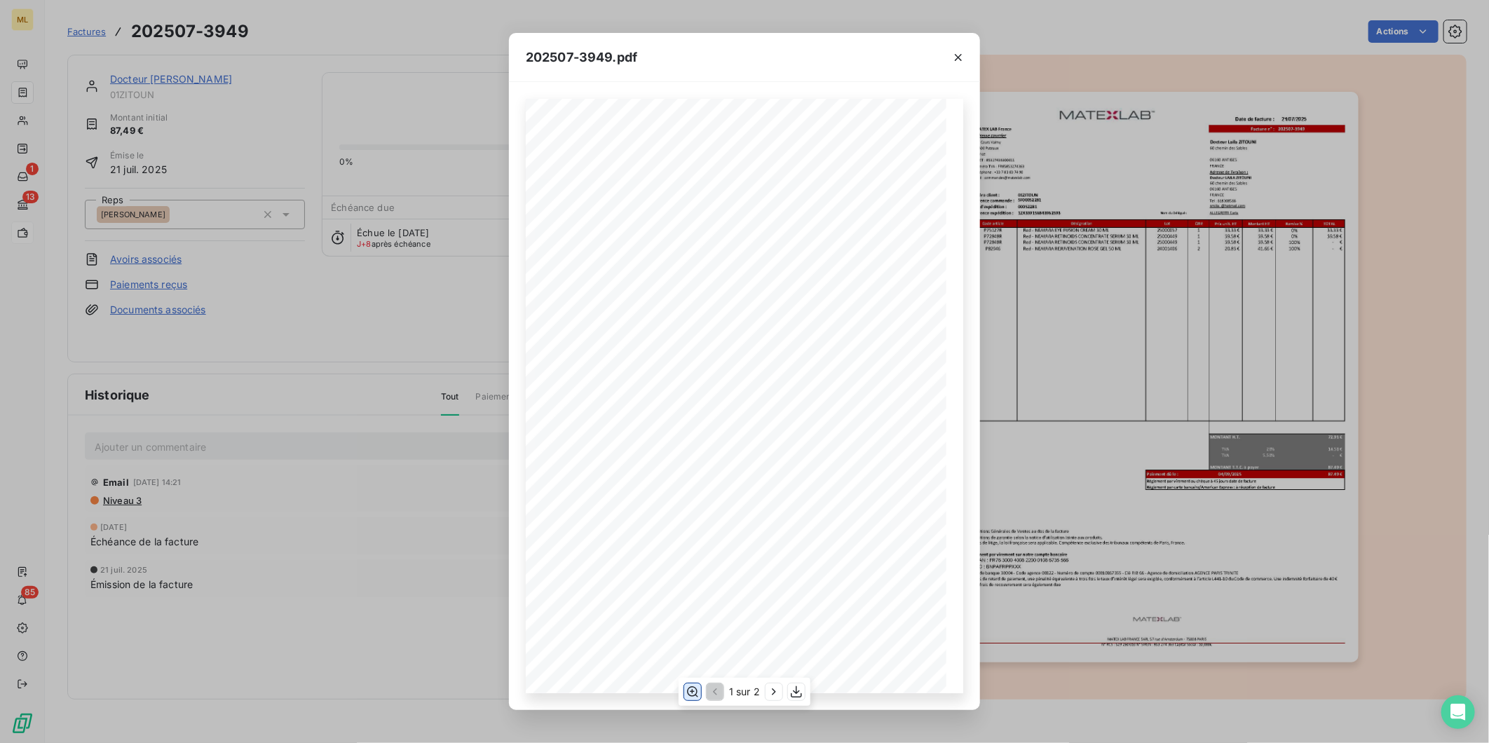
click at [688, 699] on button "button" at bounding box center [692, 692] width 17 height 17
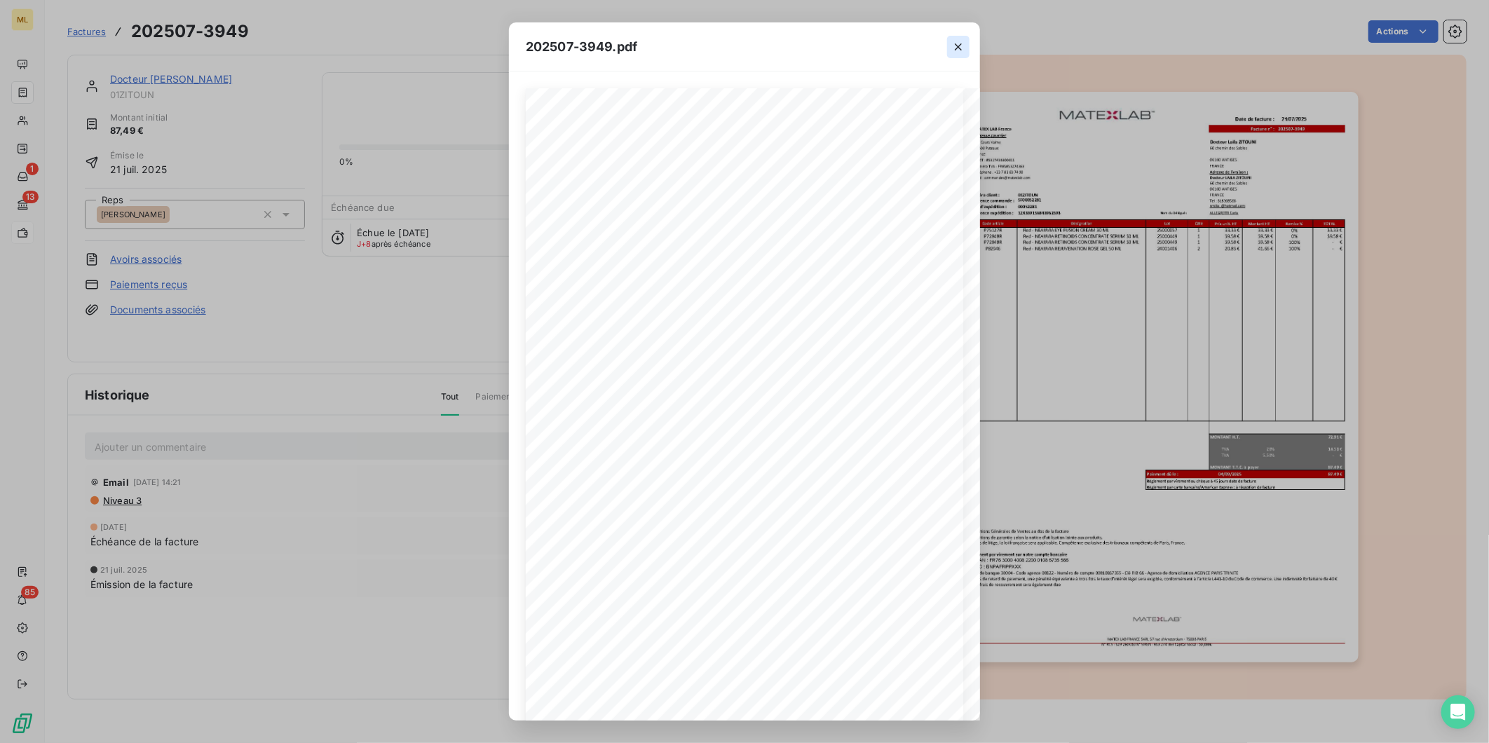
click at [952, 44] on icon "button" at bounding box center [958, 47] width 14 height 14
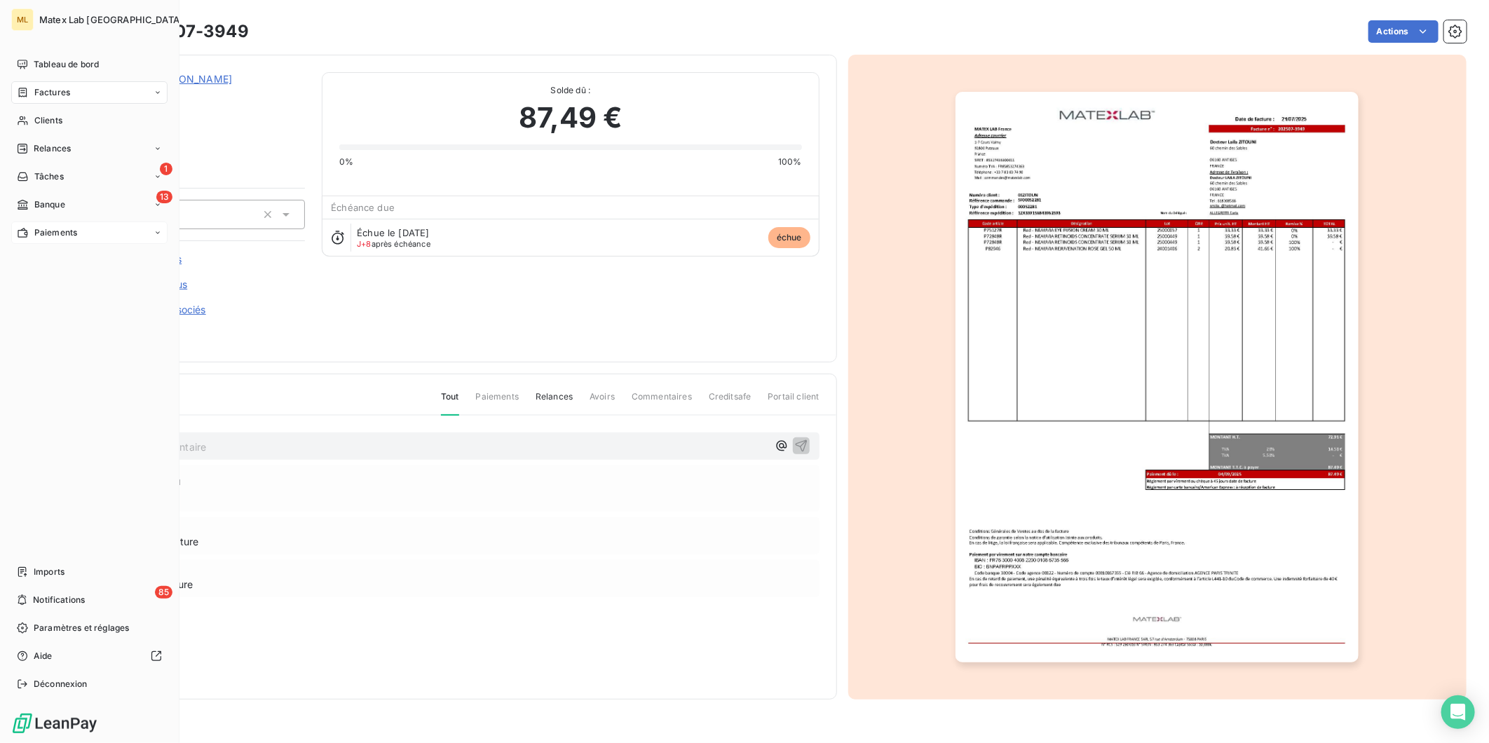
click at [46, 235] on span "Paiements" at bounding box center [55, 232] width 43 height 13
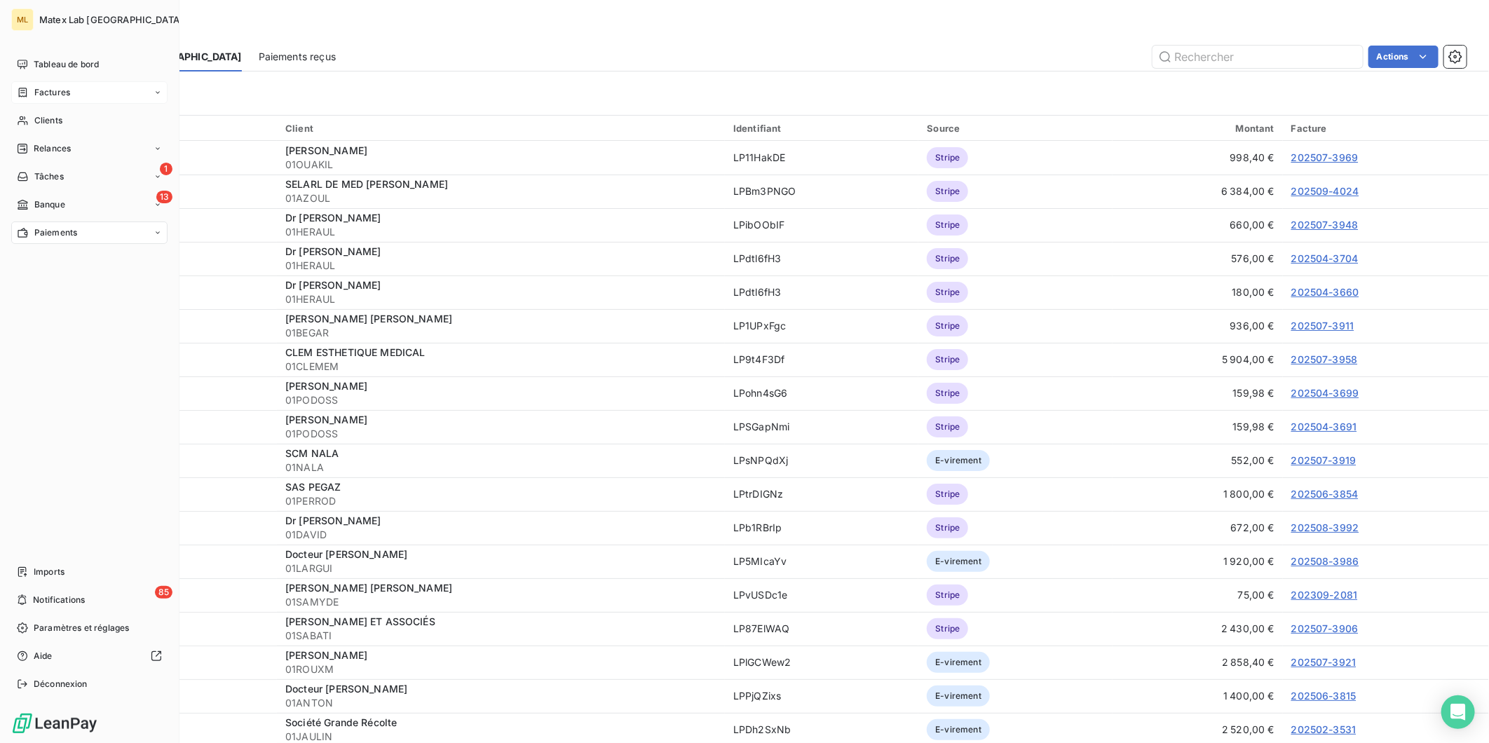
click at [43, 93] on span "Factures" at bounding box center [52, 92] width 36 height 13
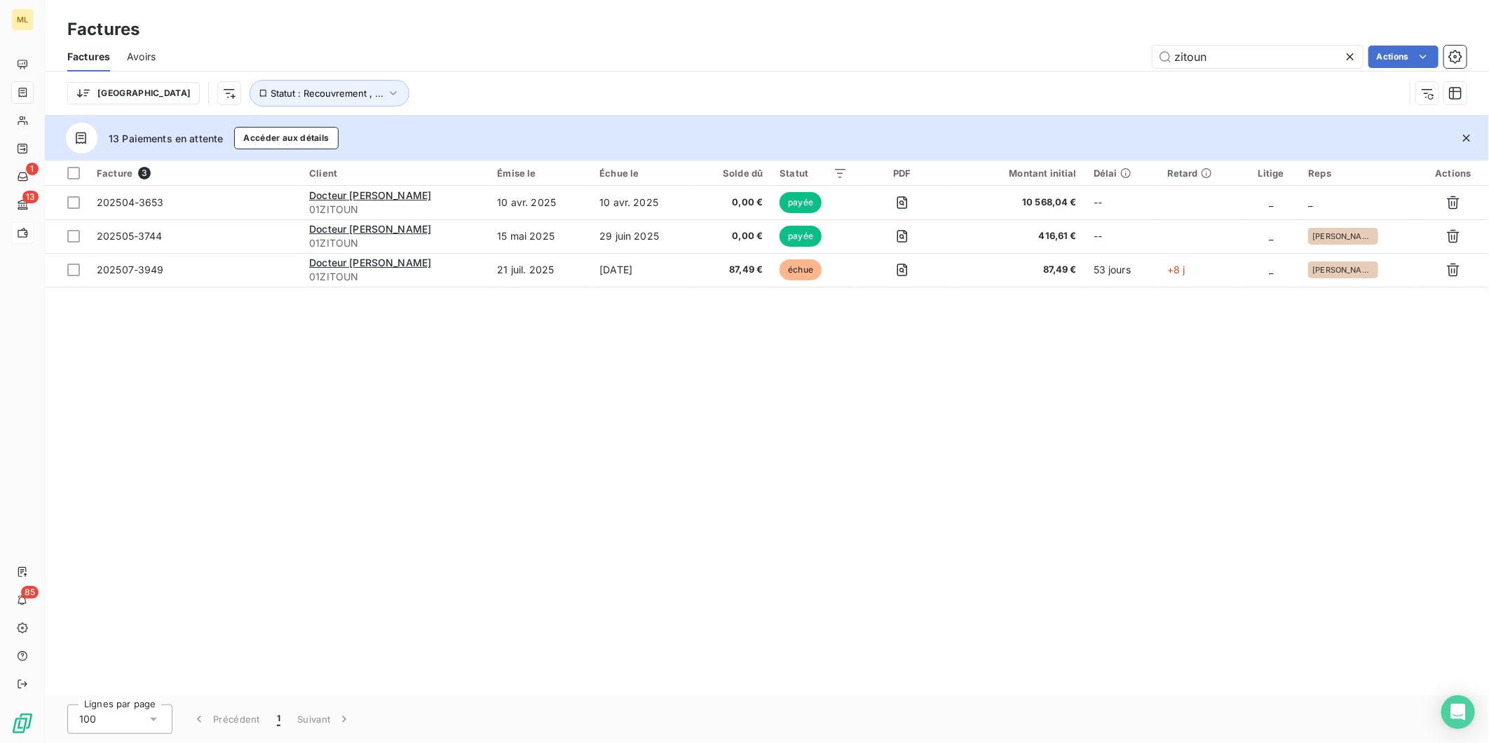
click at [1354, 57] on icon at bounding box center [1350, 57] width 14 height 14
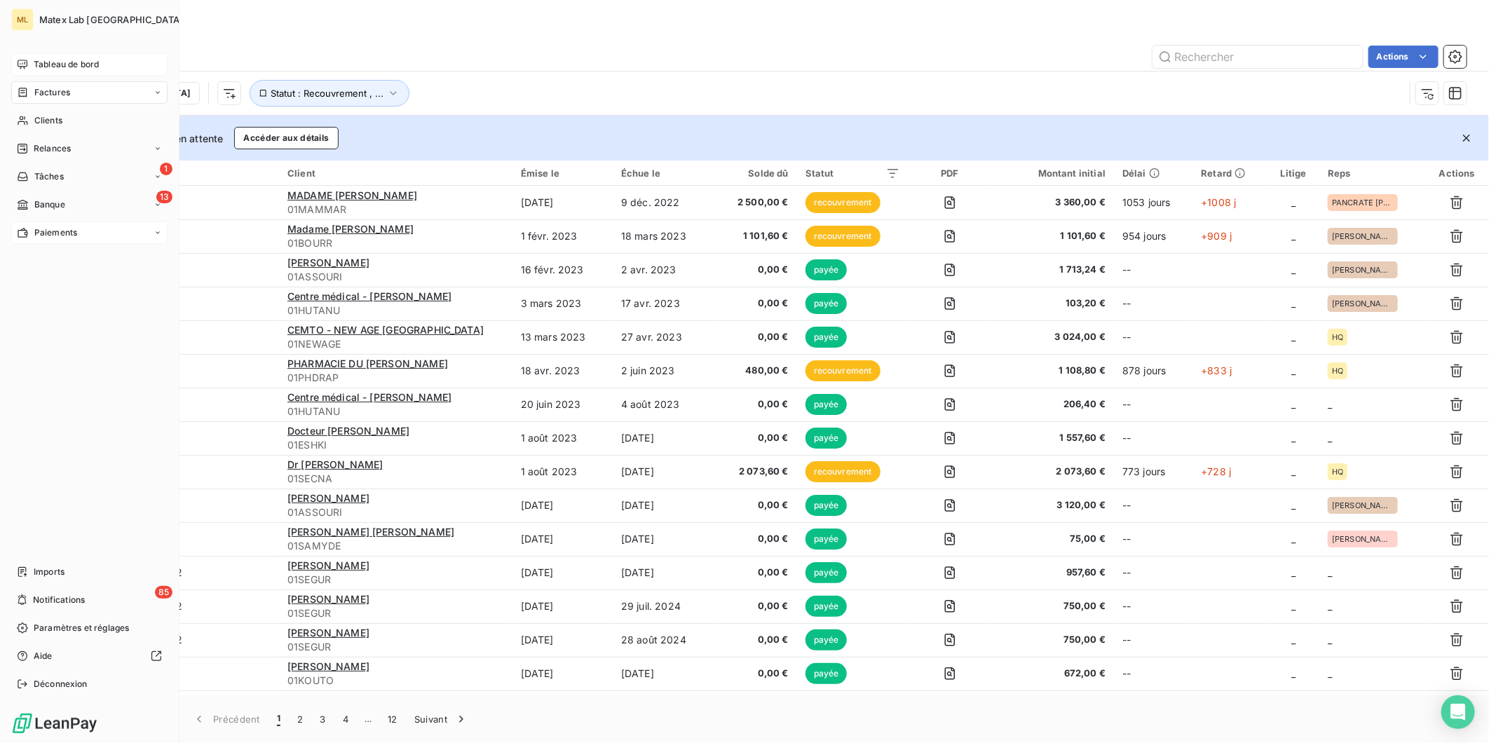
click at [34, 63] on span "Tableau de bord" at bounding box center [66, 64] width 65 height 13
